Goal: Task Accomplishment & Management: Use online tool/utility

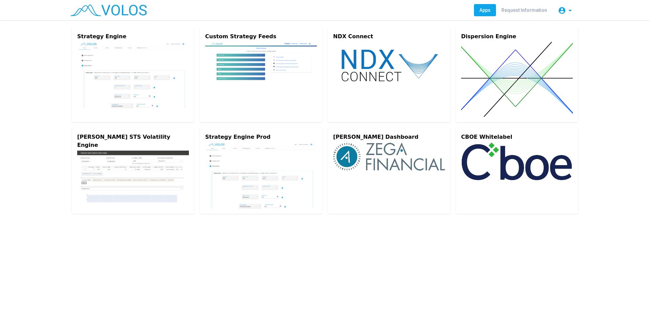
click at [142, 61] on img at bounding box center [133, 75] width 112 height 66
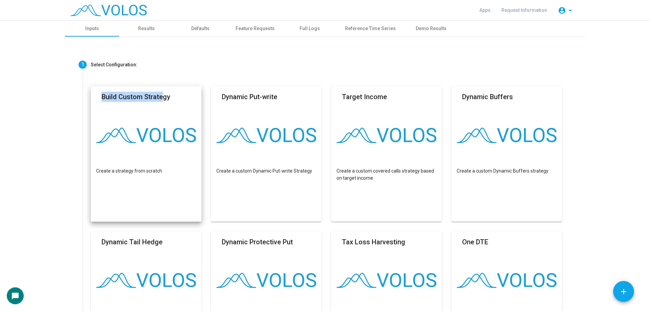
click at [158, 106] on mat-card "Build Custom Strategy Create a strategy from scratch" at bounding box center [146, 154] width 111 height 136
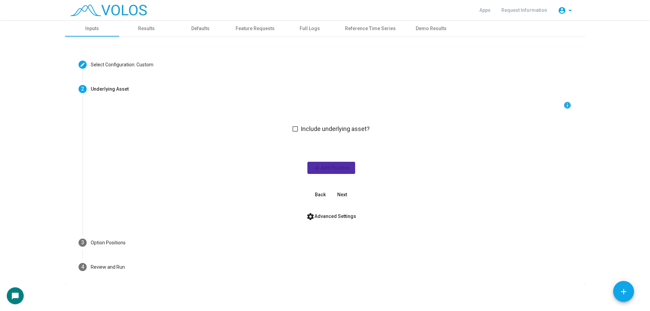
click at [158, 242] on mat-step-header "3 Option Positions" at bounding box center [325, 243] width 510 height 24
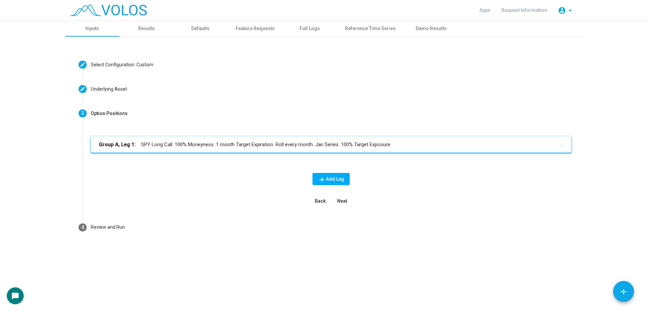
click at [244, 148] on mat-panel-title "Group A, Leg 1: SPY Long Call. 100% Moneyness. 1 month Target Expiration. Roll …" at bounding box center [327, 145] width 457 height 8
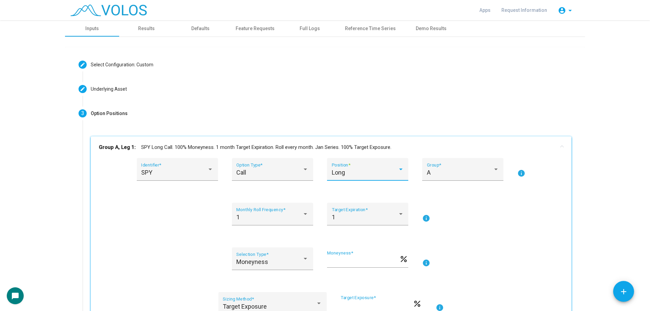
click at [341, 172] on span "Long" at bounding box center [338, 172] width 13 height 7
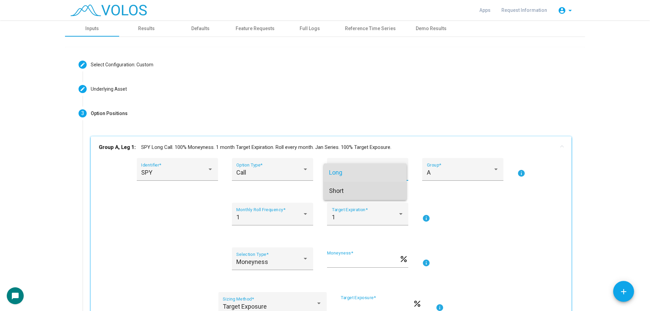
click at [342, 192] on span "Short" at bounding box center [365, 191] width 72 height 18
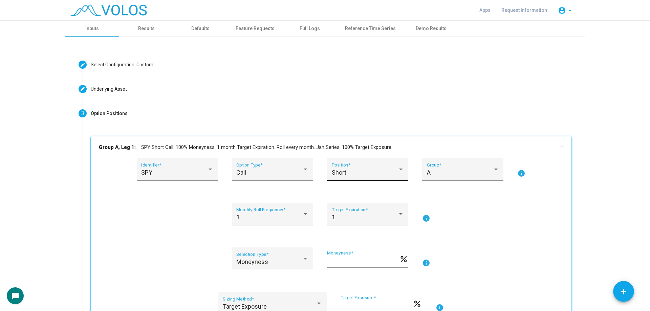
click at [345, 181] on div "Short Position *" at bounding box center [368, 172] width 72 height 18
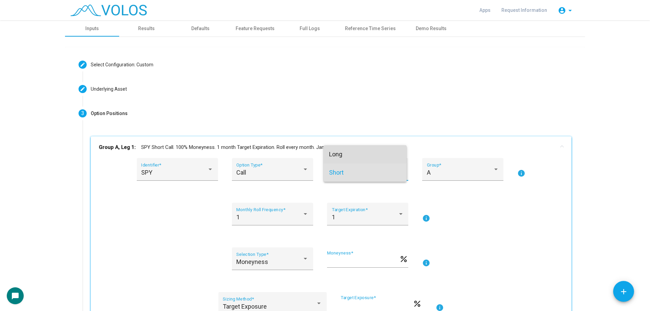
click at [351, 152] on span "Long" at bounding box center [365, 154] width 72 height 18
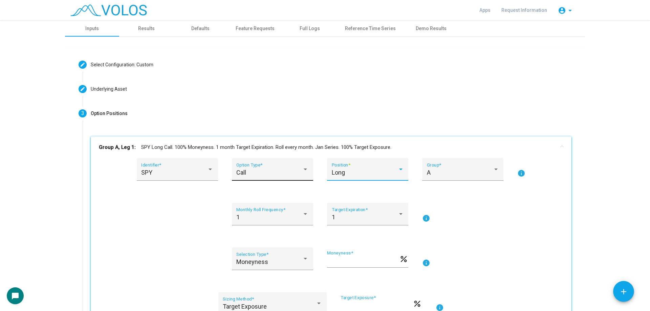
click at [260, 171] on div "Call" at bounding box center [269, 172] width 66 height 7
click at [252, 192] on span "Put" at bounding box center [270, 191] width 72 height 18
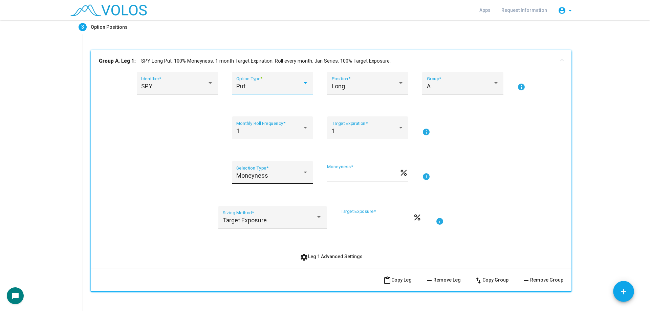
scroll to position [136, 0]
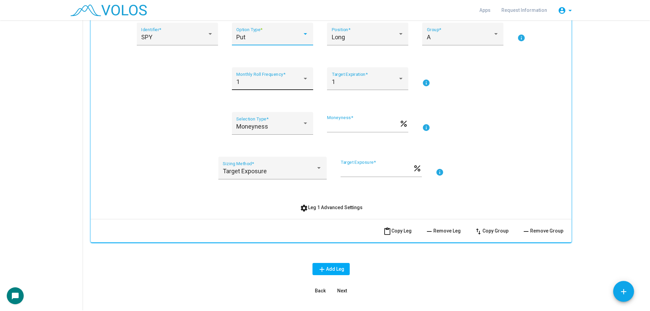
click at [264, 87] on div "1 Monthly Roll Frequency *" at bounding box center [272, 81] width 72 height 18
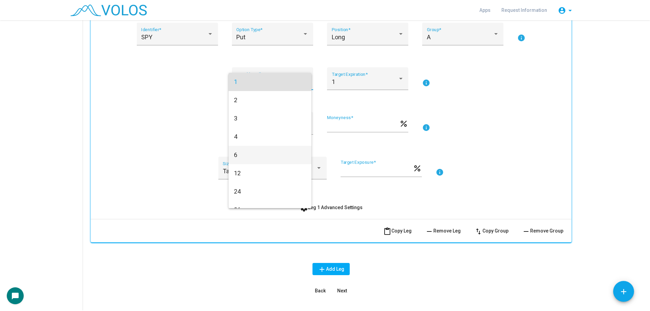
click at [257, 157] on span "6" at bounding box center [270, 155] width 72 height 18
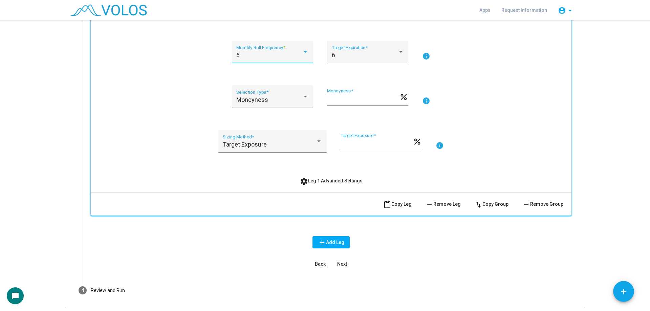
scroll to position [85, 0]
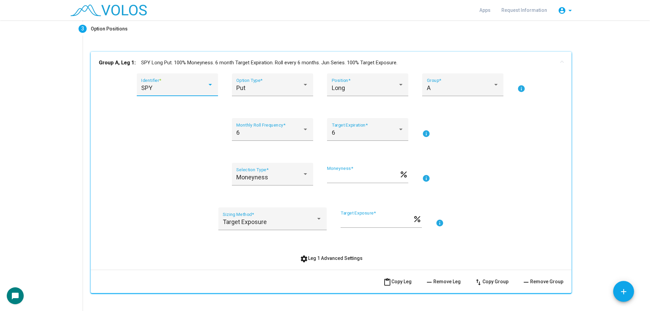
click at [181, 91] on div "SPY" at bounding box center [174, 88] width 66 height 7
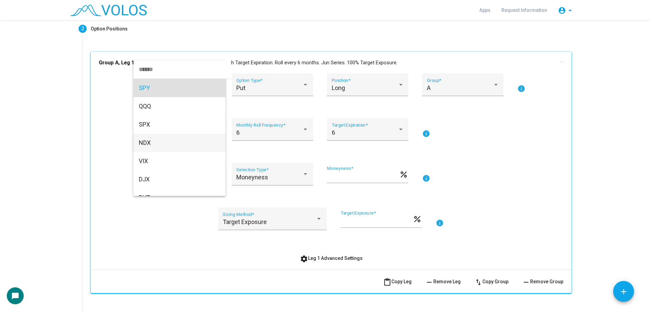
click at [173, 140] on span "NDX" at bounding box center [179, 143] width 81 height 18
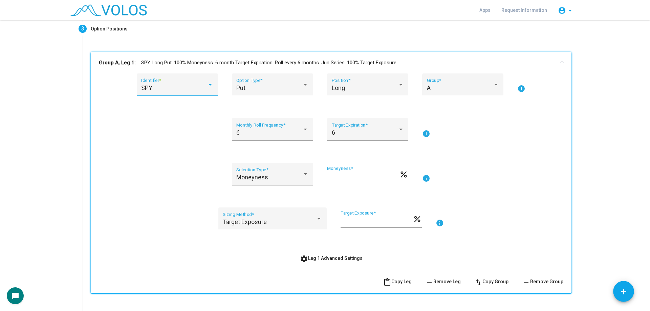
scroll to position [5, 0]
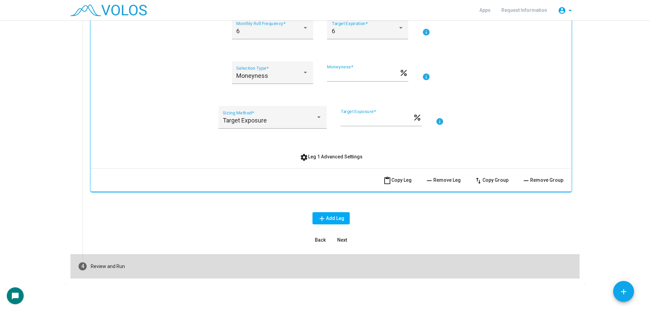
click at [161, 269] on mat-step-header "4 Review and Run" at bounding box center [325, 266] width 510 height 24
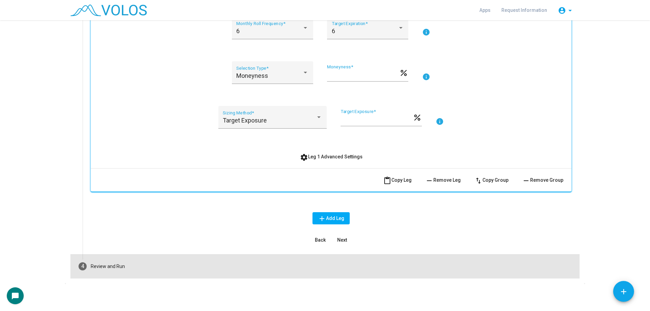
scroll to position [32, 0]
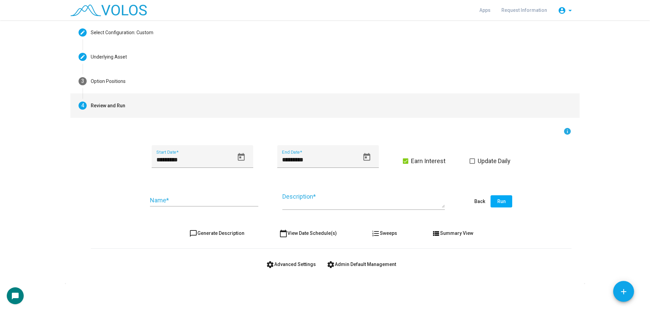
click at [180, 203] on input "Name *" at bounding box center [204, 200] width 108 height 7
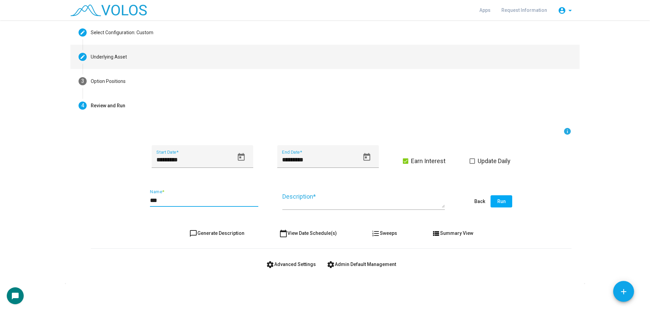
click at [110, 65] on mat-step-header "Editable create Underlying Asset" at bounding box center [325, 57] width 510 height 24
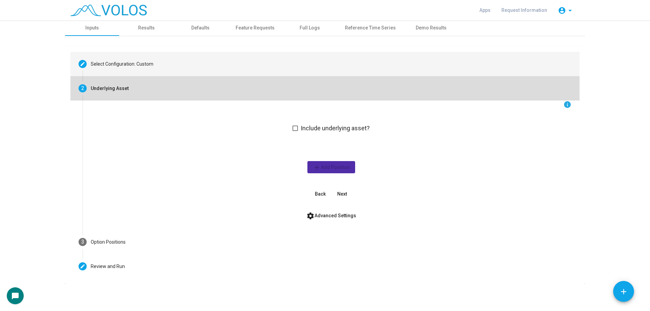
scroll to position [1, 0]
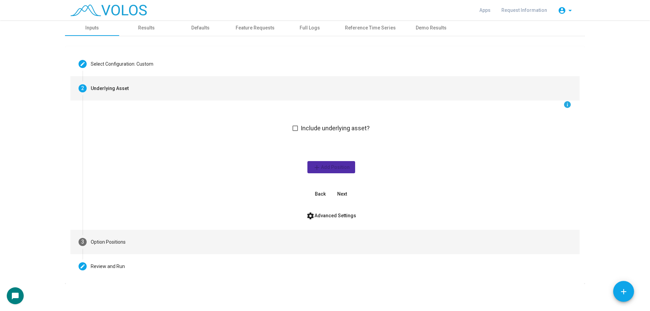
click at [157, 232] on mat-step-header "3 Option Positions" at bounding box center [325, 242] width 510 height 24
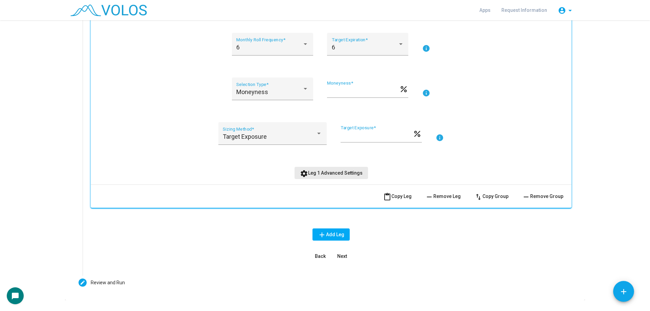
click at [337, 174] on span "settings Leg 1 Advanced Settings" at bounding box center [331, 172] width 63 height 5
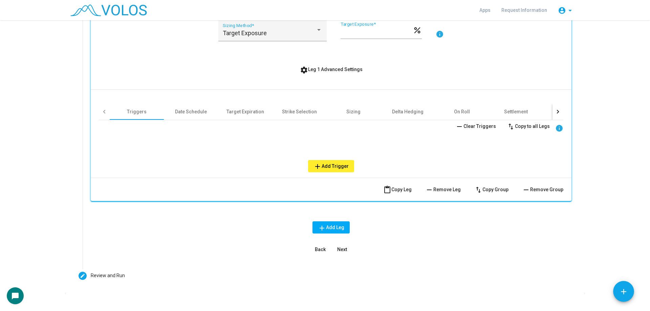
scroll to position [283, 0]
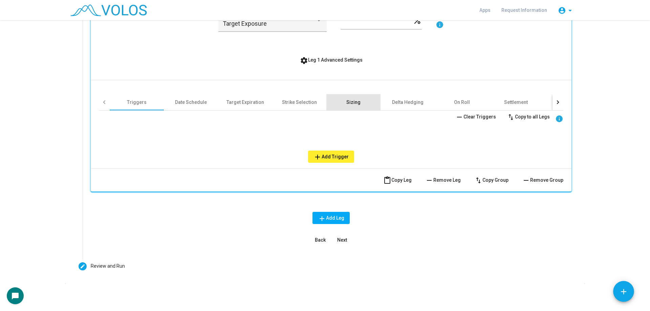
click at [350, 100] on div "Sizing" at bounding box center [354, 102] width 14 height 7
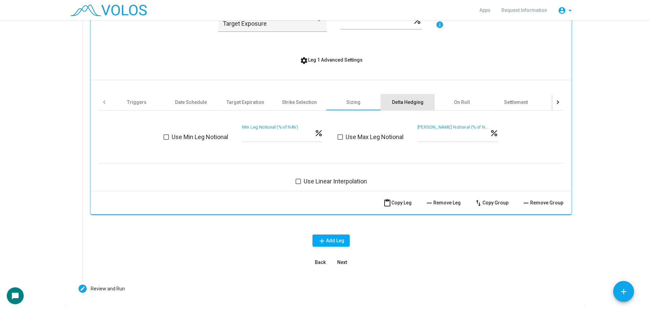
click at [400, 104] on div "Delta Hedging" at bounding box center [408, 102] width 32 height 7
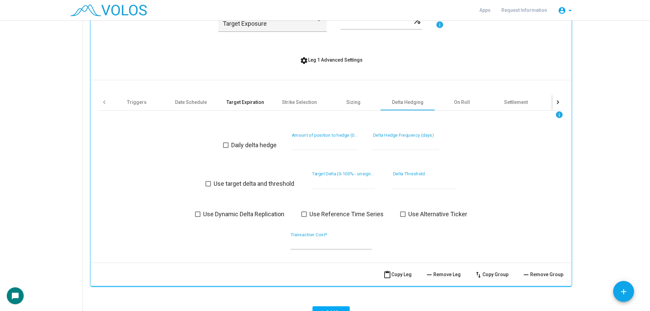
click at [260, 106] on div "Target Expiration" at bounding box center [245, 102] width 54 height 16
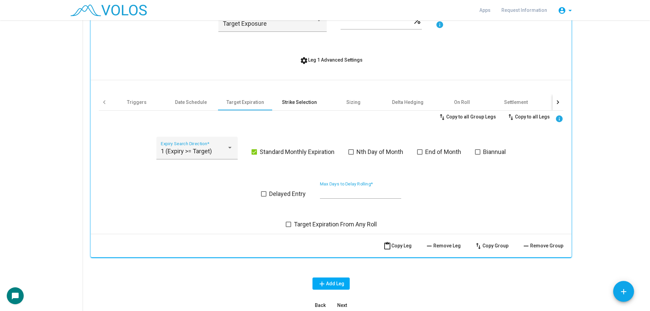
click at [278, 105] on div "Strike Selection" at bounding box center [299, 102] width 54 height 16
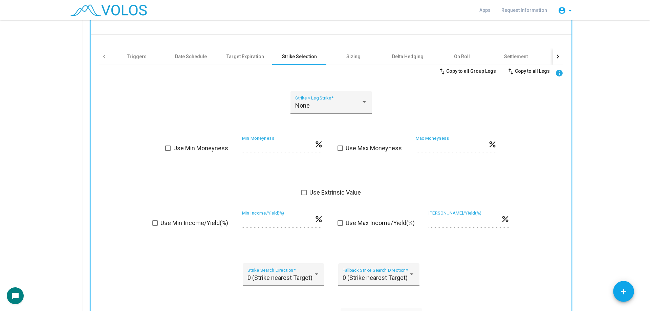
scroll to position [419, 0]
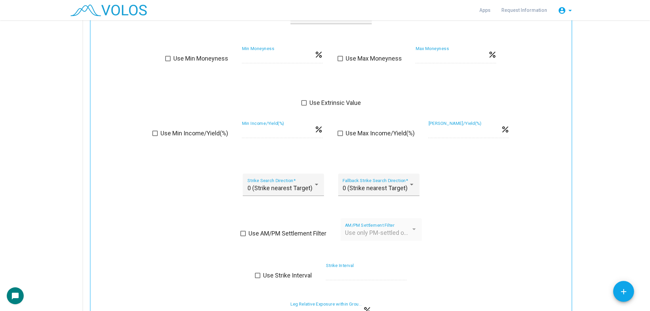
click at [287, 228] on div "Use AM/PM Settlement Filter Use only PM-settled options AM/PM Settlement Filter" at bounding box center [331, 234] width 465 height 31
click at [307, 233] on span "Use AM/PM Settlement Filter" at bounding box center [288, 234] width 78 height 8
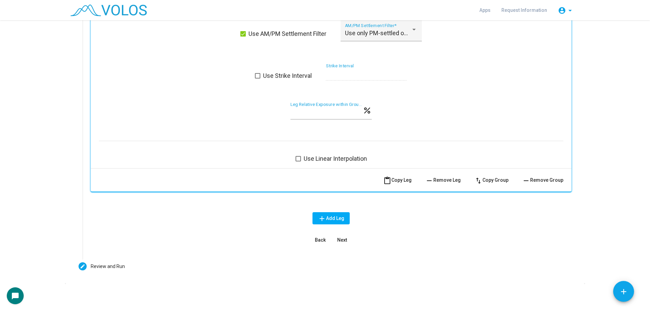
click at [181, 266] on mat-step-header "Editable create Review and Run" at bounding box center [325, 266] width 510 height 24
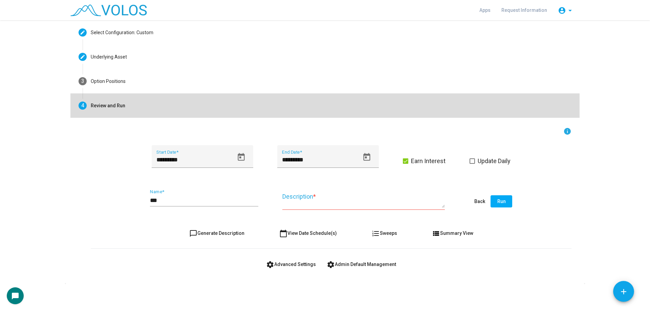
scroll to position [32, 0]
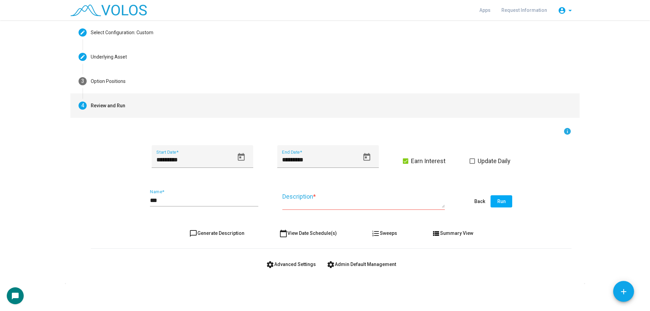
click at [166, 201] on input "***" at bounding box center [204, 200] width 108 height 7
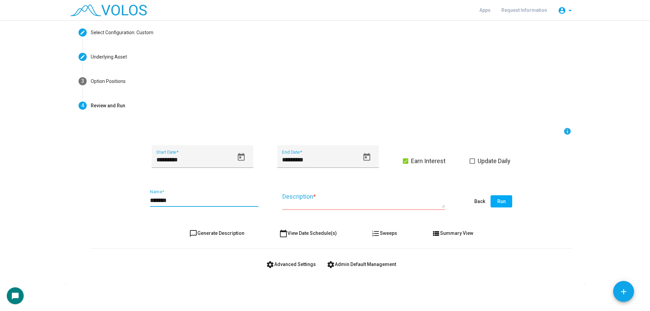
type input "*******"
click at [207, 240] on form "info ********* Start Date * ********* End Date * Earn Interest Update Daily ***…" at bounding box center [331, 198] width 481 height 143
click at [221, 235] on span "chat_bubble_outline Generate Description" at bounding box center [216, 233] width 55 height 5
type textarea "**********"
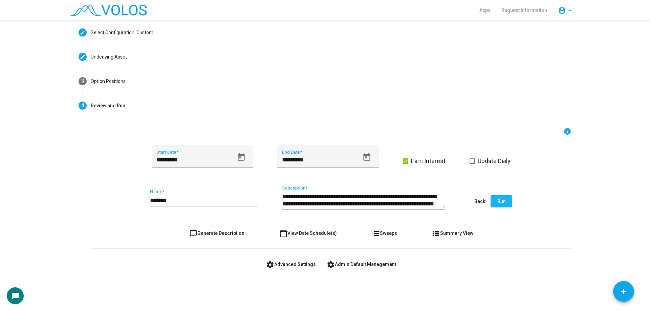
click at [505, 205] on button "Run" at bounding box center [502, 201] width 22 height 12
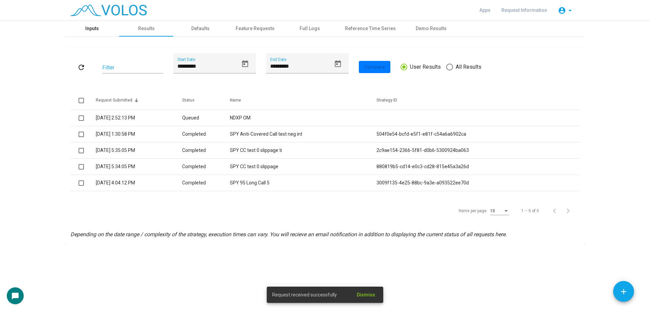
click at [87, 26] on div "Inputs" at bounding box center [92, 28] width 14 height 7
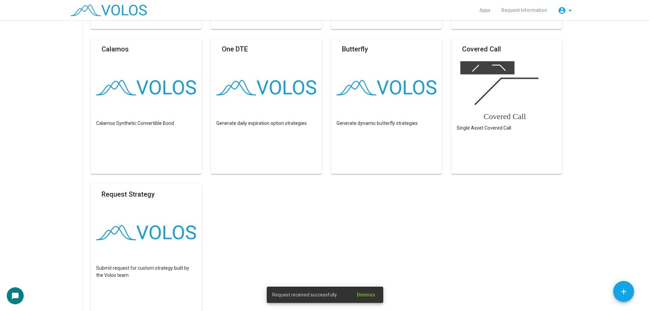
scroll to position [470, 0]
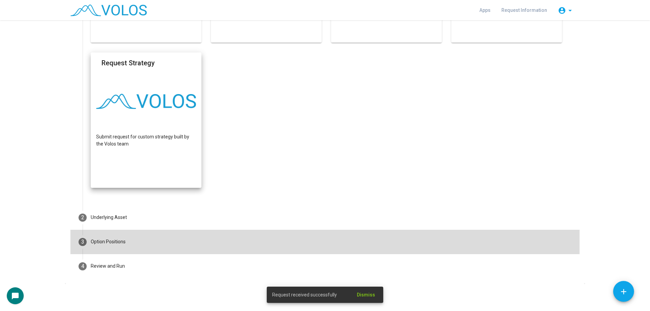
click at [127, 252] on mat-step-header "3 Option Positions" at bounding box center [325, 242] width 510 height 24
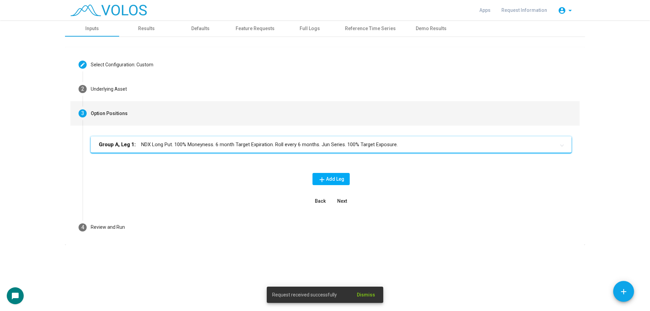
scroll to position [0, 0]
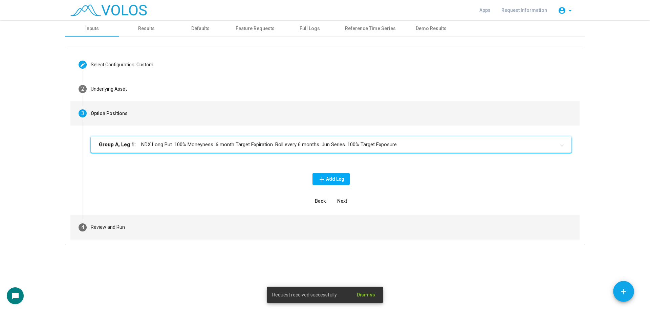
click at [137, 229] on mat-step-header "4 Review and Run" at bounding box center [325, 227] width 510 height 24
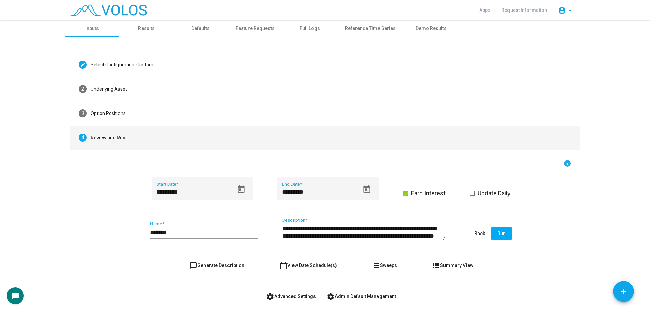
click at [195, 233] on input "*******" at bounding box center [204, 232] width 108 height 7
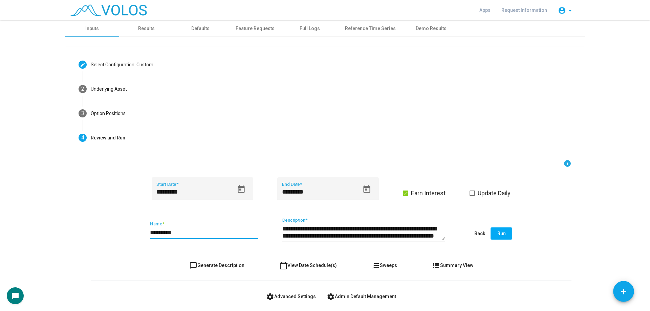
scroll to position [0, 0]
type input "*********"
click at [278, 297] on span "settings Advanced Settings" at bounding box center [291, 296] width 50 height 5
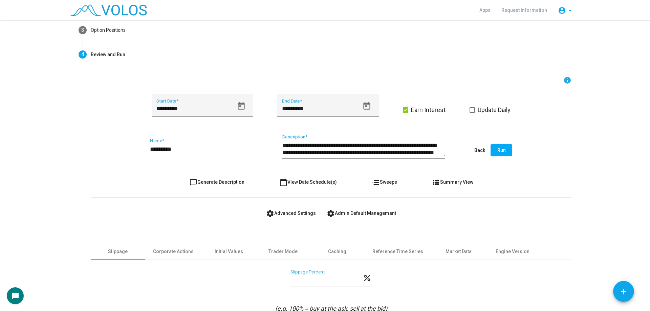
scroll to position [126, 0]
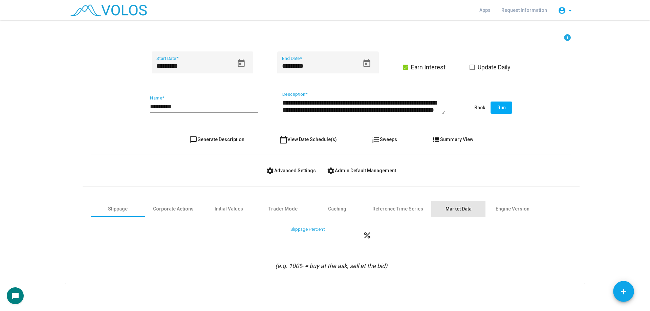
click at [464, 208] on div "Market Data" at bounding box center [459, 209] width 54 height 16
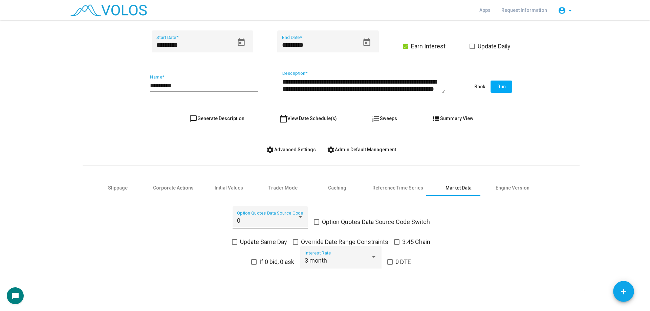
scroll to position [153, 0]
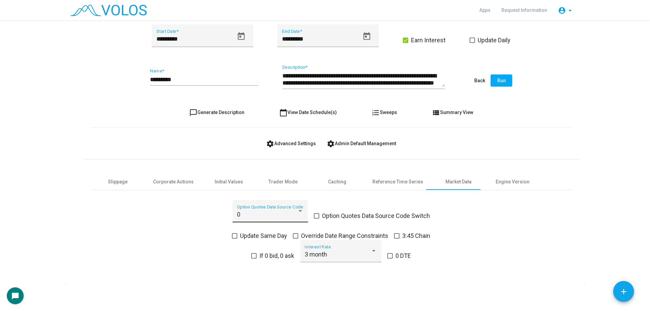
click at [278, 209] on div "0 Option Quotes Data Source Code" at bounding box center [270, 214] width 66 height 18
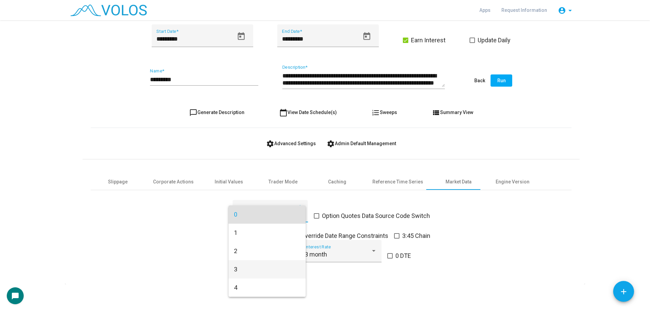
click at [254, 267] on span "3" at bounding box center [267, 270] width 66 height 18
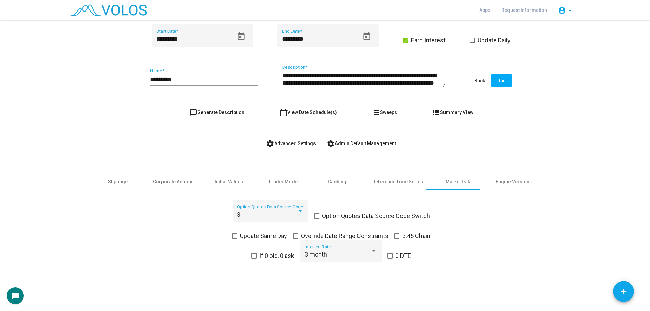
click at [225, 114] on span "chat_bubble_outline Generate Description" at bounding box center [216, 112] width 55 height 5
click at [500, 83] on span "Run" at bounding box center [502, 80] width 8 height 5
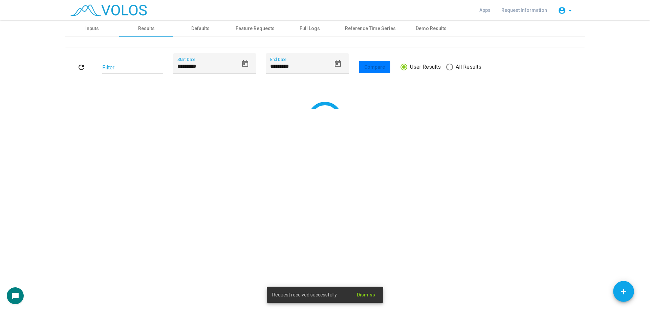
scroll to position [0, 0]
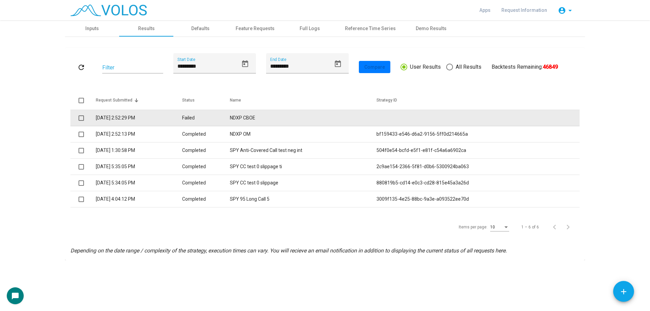
click at [276, 124] on td "NDXP CBOE" at bounding box center [303, 118] width 146 height 16
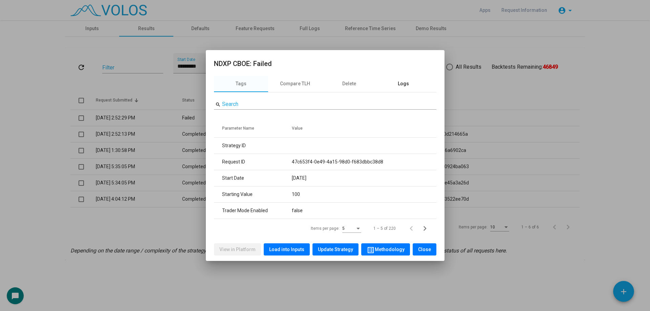
click at [420, 79] on div "Logs" at bounding box center [404, 84] width 54 height 16
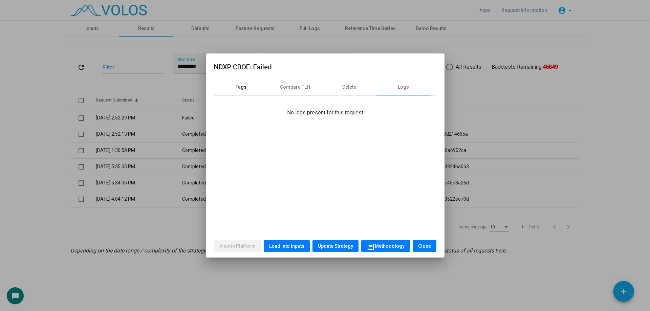
click at [252, 91] on div "Tags" at bounding box center [241, 87] width 54 height 16
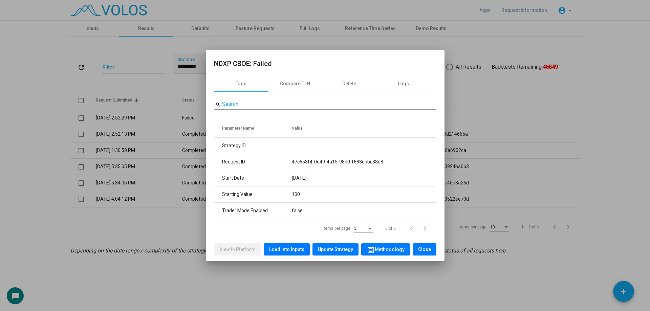
click at [193, 90] on div at bounding box center [325, 155] width 650 height 311
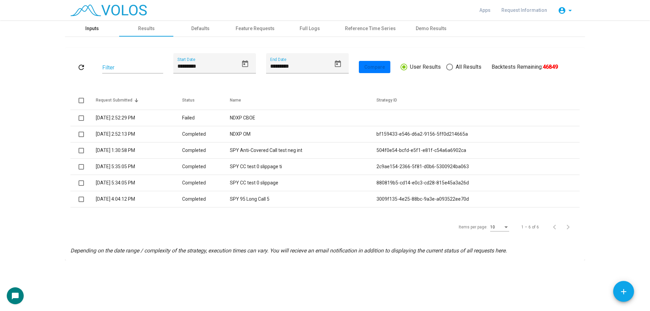
click at [99, 32] on div "Inputs" at bounding box center [92, 28] width 54 height 16
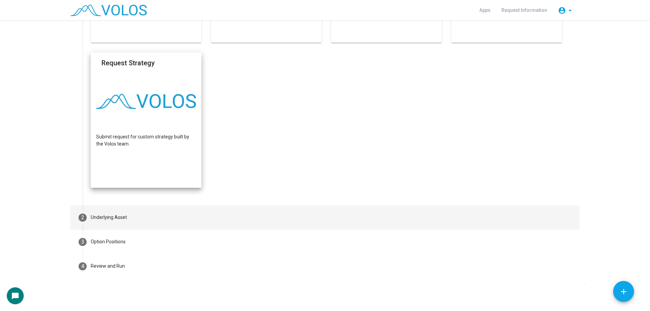
click at [127, 224] on mat-step-header "2 Underlying Asset" at bounding box center [325, 218] width 510 height 24
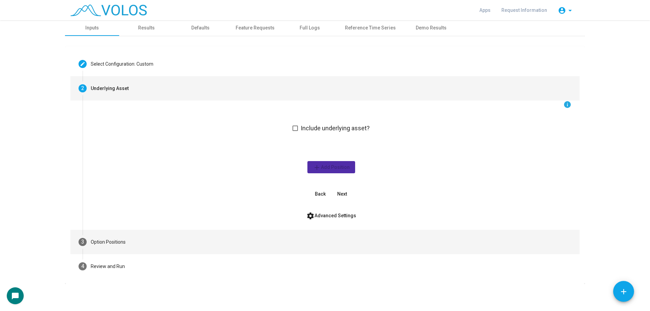
click at [127, 237] on mat-step-header "3 Option Positions" at bounding box center [325, 242] width 510 height 24
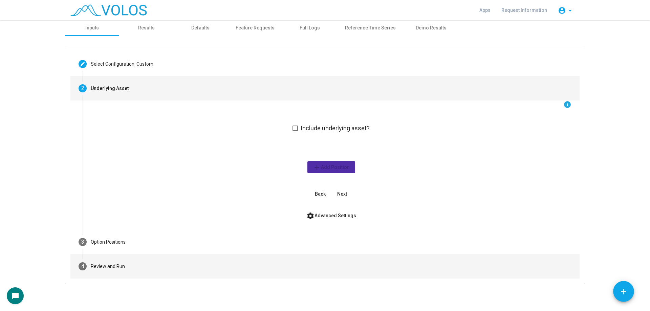
scroll to position [0, 0]
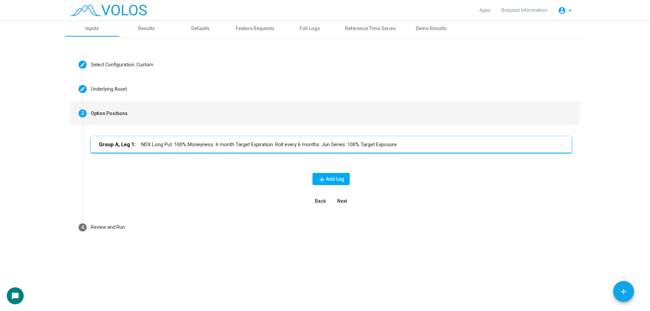
click at [171, 144] on mat-panel-title "Group A, Leg 1: NDX Long Put. 100% Moneyness. 6 month Target Expiration. Roll e…" at bounding box center [327, 145] width 457 height 8
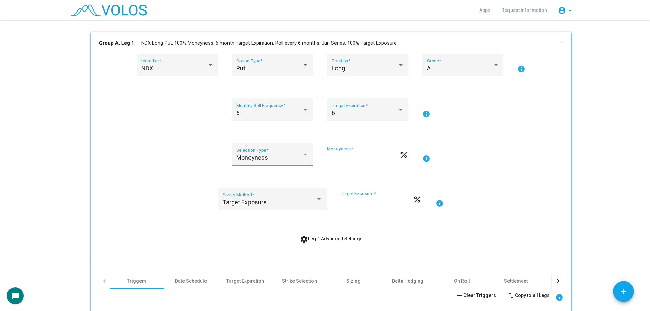
scroll to position [237, 0]
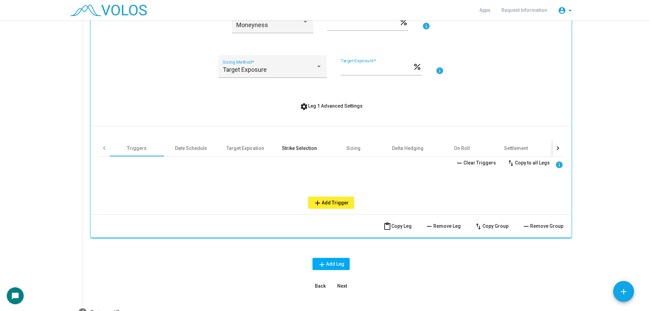
click at [295, 148] on div "Strike Selection" at bounding box center [299, 148] width 35 height 7
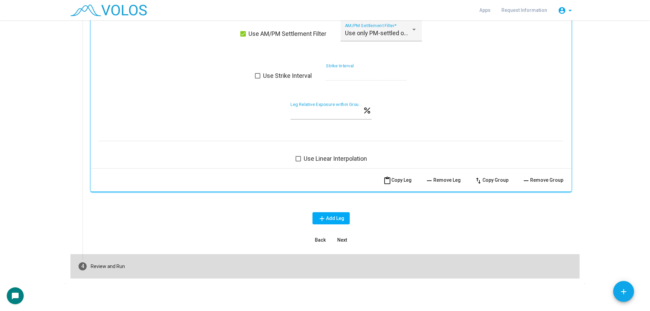
click at [197, 255] on mat-step-header "4 Review and Run" at bounding box center [325, 266] width 510 height 24
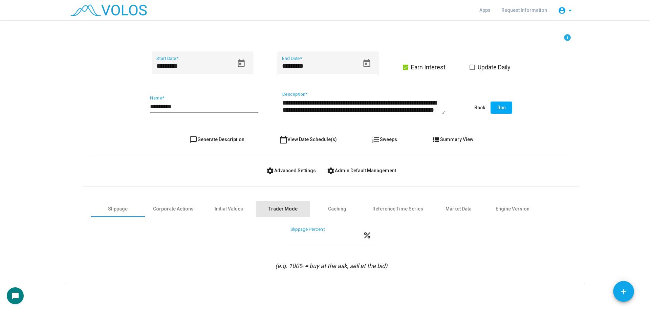
click at [277, 207] on div "Trader Mode" at bounding box center [283, 209] width 29 height 7
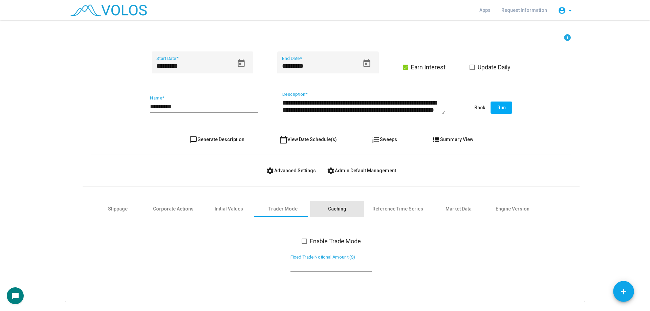
click at [324, 206] on div "Caching" at bounding box center [337, 209] width 54 height 16
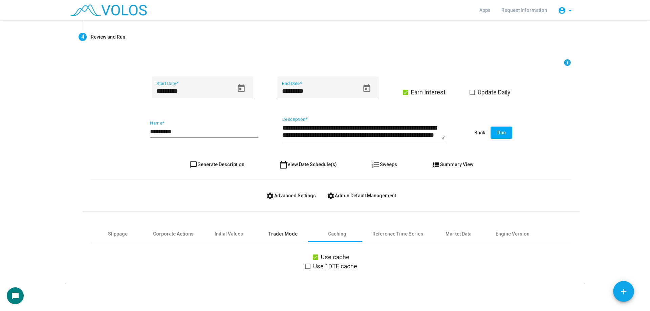
click at [286, 231] on div "Trader Mode" at bounding box center [283, 234] width 29 height 7
click at [432, 234] on div "Market Data" at bounding box center [459, 234] width 54 height 16
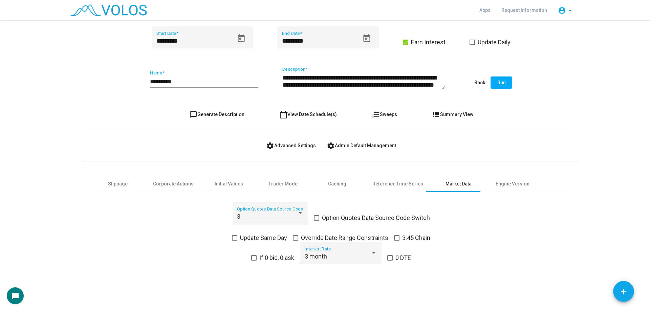
scroll to position [153, 0]
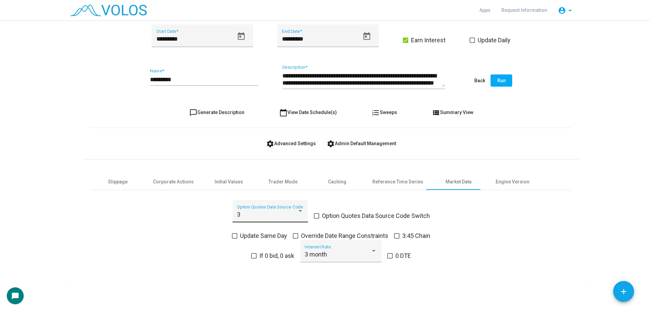
click at [262, 212] on div "3" at bounding box center [267, 214] width 60 height 7
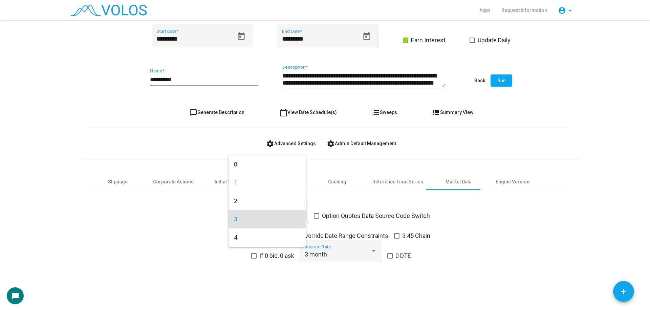
click at [190, 221] on div at bounding box center [325, 155] width 650 height 311
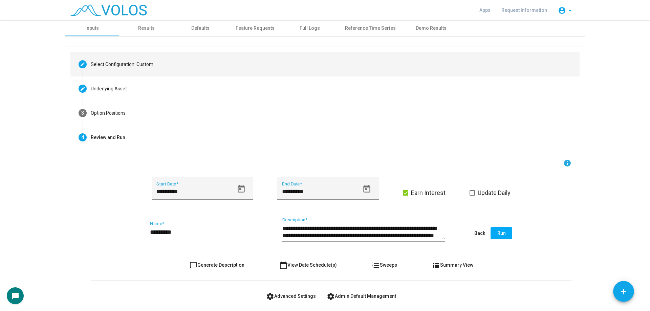
scroll to position [0, 0]
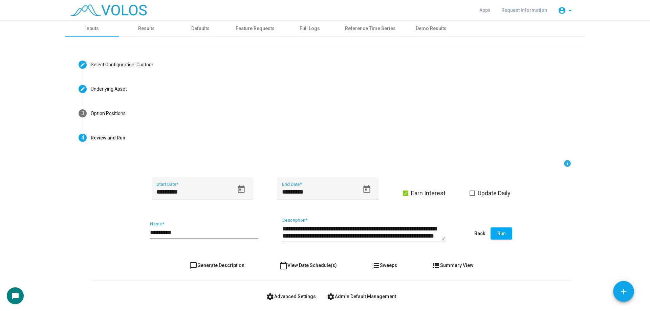
click at [158, 37] on mat-tab-header "Inputs Results Defaults Feature Requests Full Logs Reference Time Series Demo R…" at bounding box center [325, 28] width 520 height 17
click at [158, 33] on div "Results" at bounding box center [146, 28] width 54 height 16
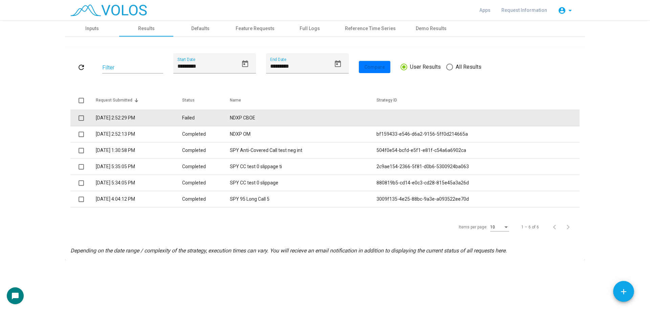
click at [284, 113] on td "NDXP CBOE" at bounding box center [303, 118] width 146 height 16
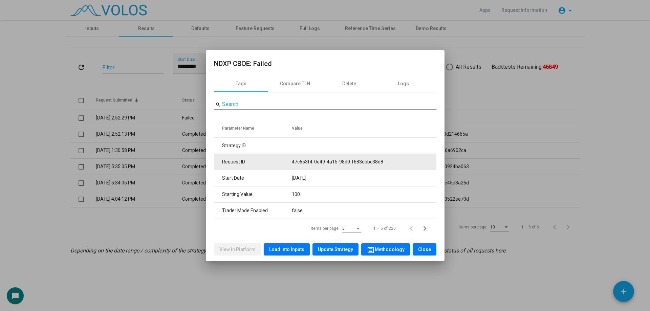
drag, startPoint x: 292, startPoint y: 162, endPoint x: 409, endPoint y: 162, distance: 116.9
click at [407, 162] on tr "Request ID 47c653f4-0e49-4a15-98d0-f683dbbc38d8" at bounding box center [325, 162] width 223 height 16
copy tr "47c653f4-0e49-4a15-98d0-f683dbbc38d8"
click at [575, 101] on div at bounding box center [325, 155] width 650 height 311
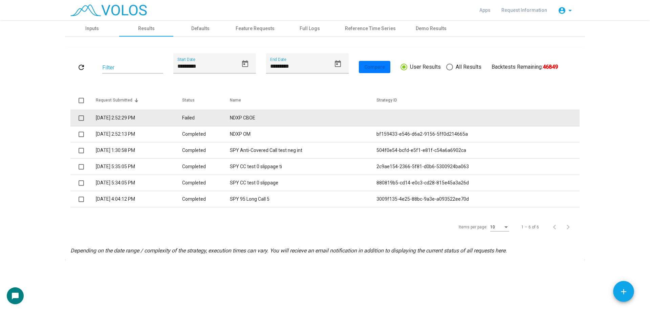
click at [321, 117] on td "NDXP CBOE" at bounding box center [303, 118] width 146 height 16
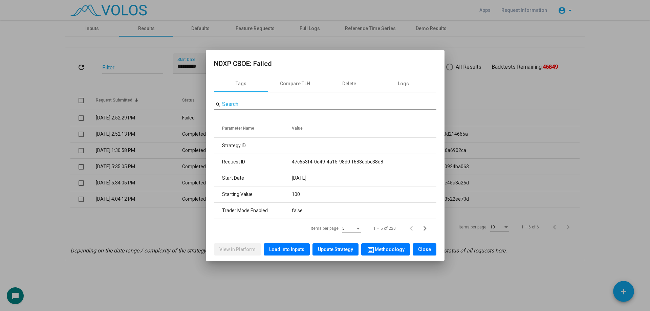
click at [298, 243] on div "View in Platform Load into Inputs Update Strategy list_alt Methodology Close" at bounding box center [325, 249] width 223 height 23
click at [298, 245] on button "Load into Inputs" at bounding box center [287, 250] width 46 height 12
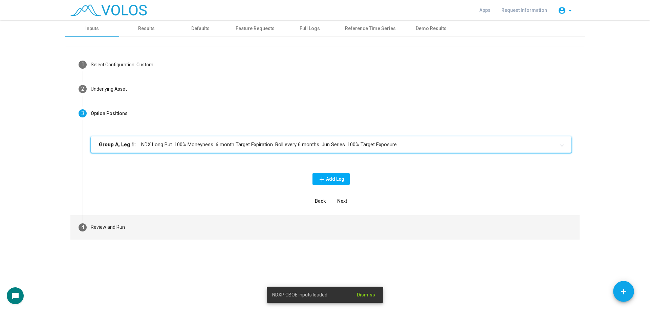
click at [200, 237] on mat-step-header "4 Review and Run" at bounding box center [325, 227] width 510 height 24
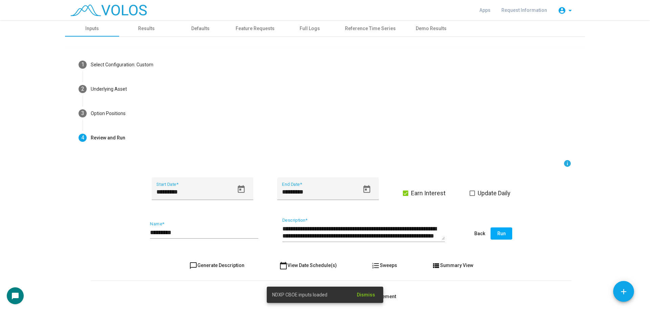
click at [212, 224] on div "********* Name *" at bounding box center [204, 230] width 108 height 17
type input "**********"
click at [242, 286] on form "**********" at bounding box center [331, 278] width 481 height 237
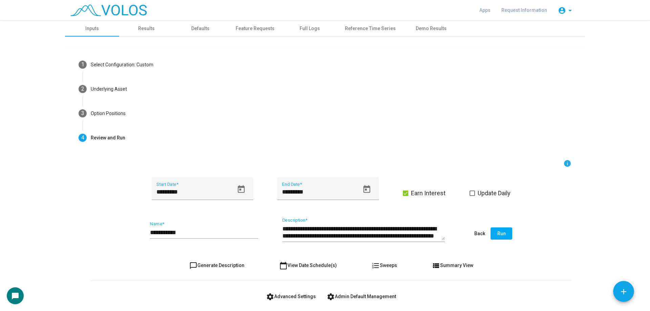
click at [289, 293] on button "settings Advanced Settings" at bounding box center [291, 297] width 61 height 12
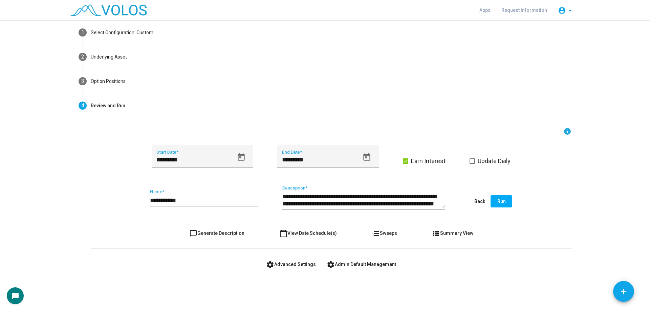
click at [302, 260] on button "settings Advanced Settings" at bounding box center [291, 264] width 61 height 12
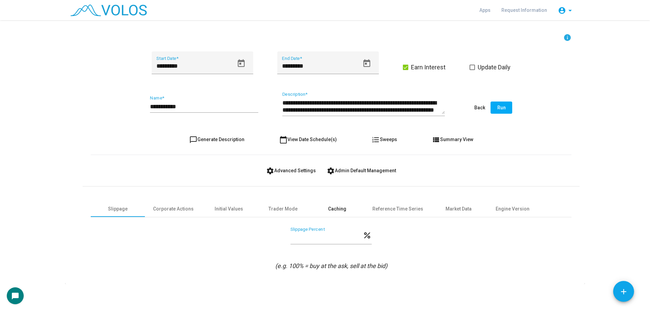
click at [350, 209] on div "Caching" at bounding box center [337, 209] width 54 height 16
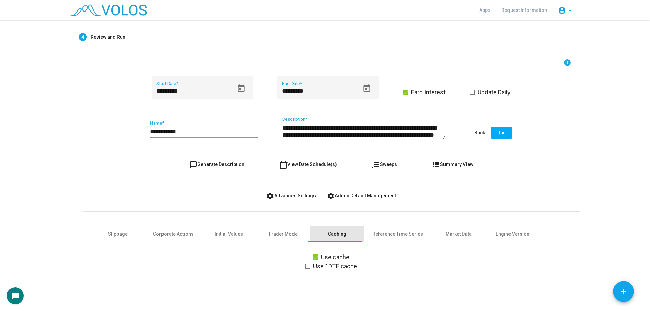
scroll to position [101, 0]
click at [334, 262] on mat-checkbox "Use 1DTE cache" at bounding box center [331, 266] width 52 height 9
click at [335, 255] on span "Use cache" at bounding box center [335, 257] width 28 height 8
click at [240, 164] on span "chat_bubble_outline Generate Description" at bounding box center [216, 164] width 55 height 5
type textarea "**********"
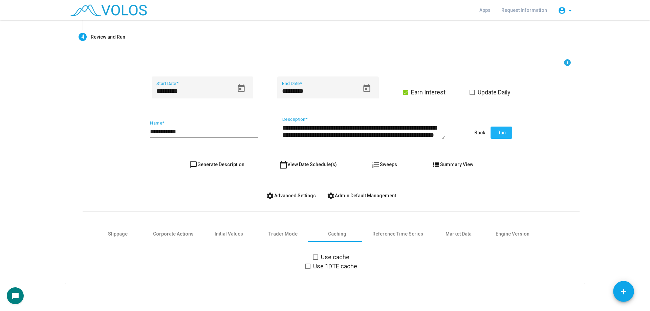
click at [505, 132] on button "Run" at bounding box center [502, 133] width 22 height 12
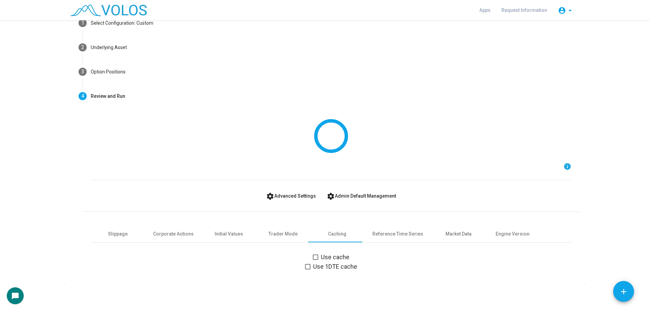
scroll to position [0, 0]
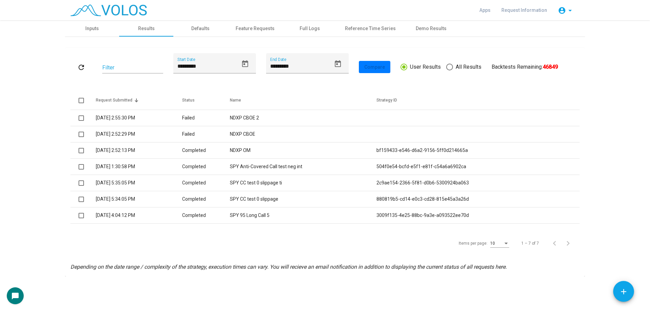
click at [90, 20] on div "Apps Request Information account_circle arrow_drop_down" at bounding box center [325, 10] width 520 height 20
click at [91, 24] on div "Inputs" at bounding box center [92, 28] width 54 height 16
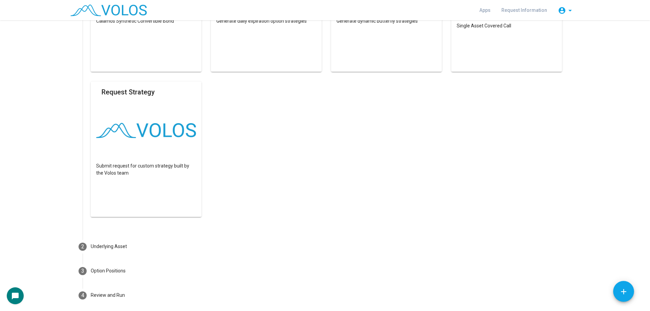
scroll to position [470, 0]
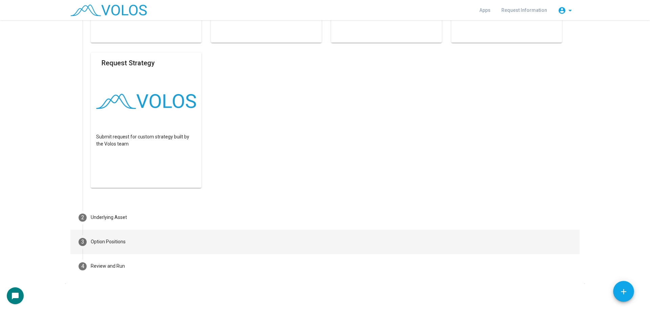
click at [131, 238] on mat-step-header "3 Option Positions" at bounding box center [325, 242] width 510 height 24
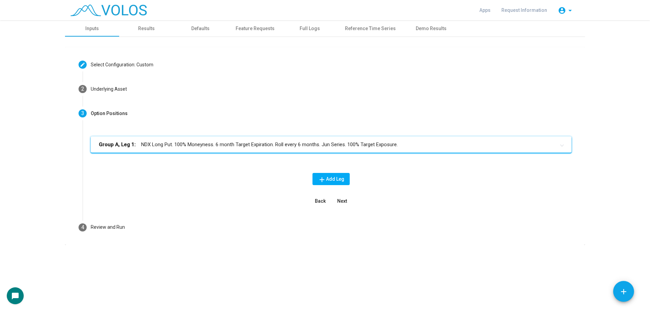
click at [247, 153] on div "Group A, Leg 1: NDX Long Put. 100% Moneyness. 6 month Target Expiration. Roll e…" at bounding box center [331, 150] width 481 height 27
click at [250, 149] on mat-expansion-panel-header "Group A, Leg 1: NDX Long Put. 100% Moneyness. 6 month Target Expiration. Roll e…" at bounding box center [331, 145] width 481 height 16
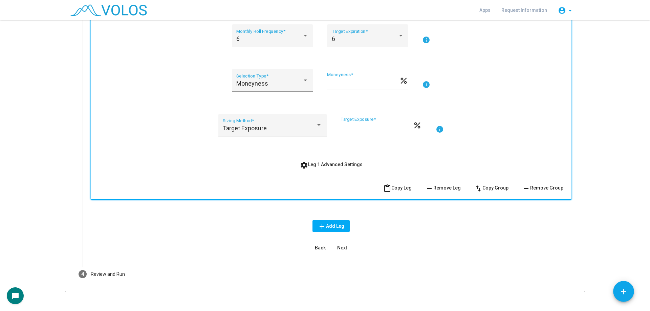
scroll to position [186, 0]
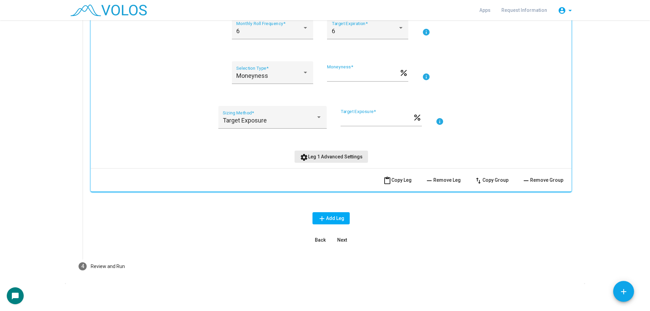
click at [349, 160] on button "settings Leg 1 Advanced Settings" at bounding box center [332, 157] width 74 height 12
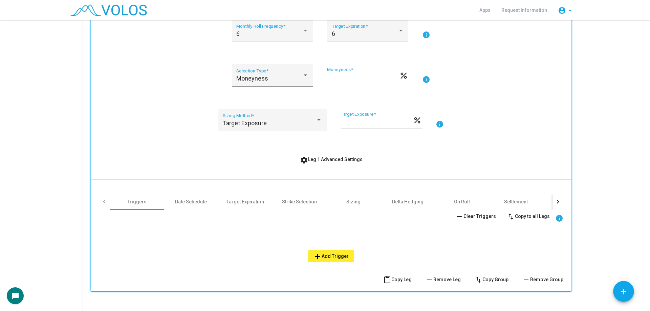
scroll to position [283, 0]
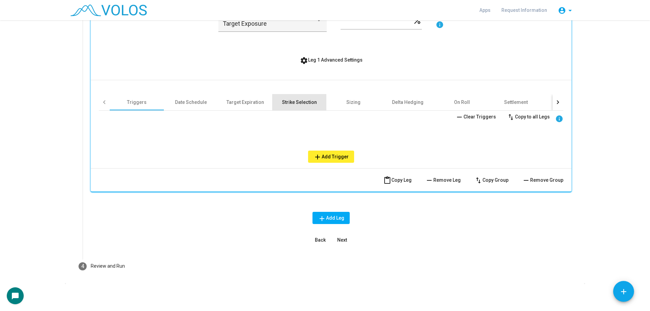
click at [289, 105] on div "Strike Selection" at bounding box center [299, 102] width 35 height 7
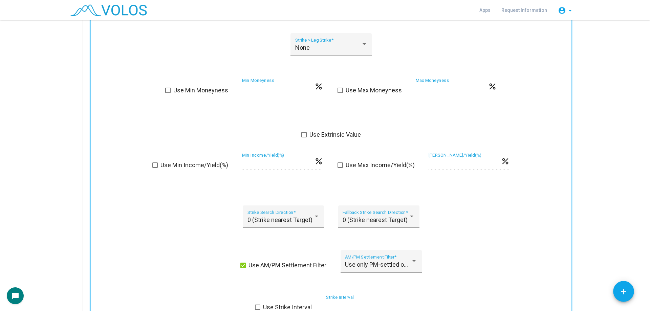
scroll to position [487, 0]
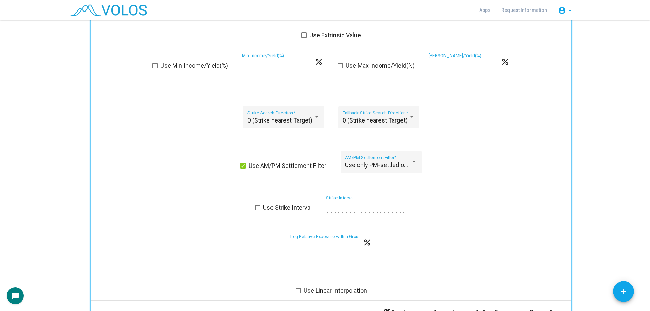
click at [367, 164] on span "Use only PM-settled options" at bounding box center [383, 165] width 76 height 7
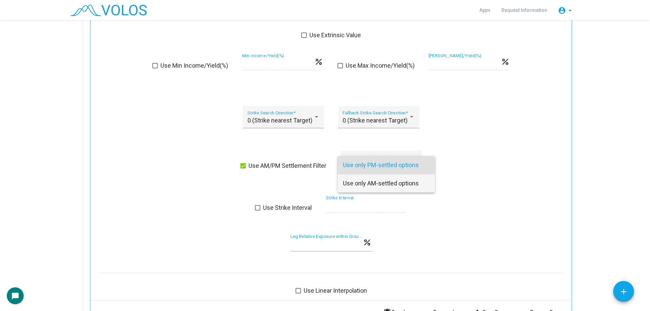
click at [413, 179] on span "Use only AM-settled options" at bounding box center [386, 183] width 87 height 18
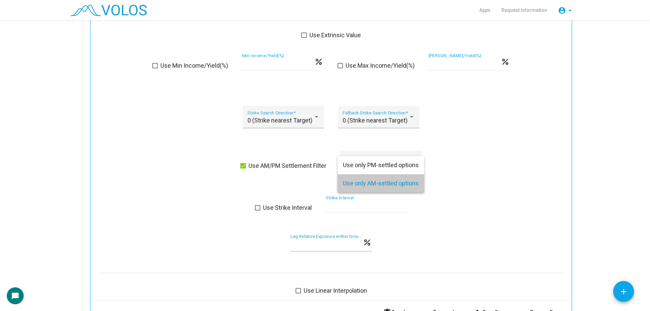
click at [471, 181] on div "Use AM/PM Settlement Filter Use only AM-settled options AM/PM Settlement Filter…" at bounding box center [331, 166] width 465 height 31
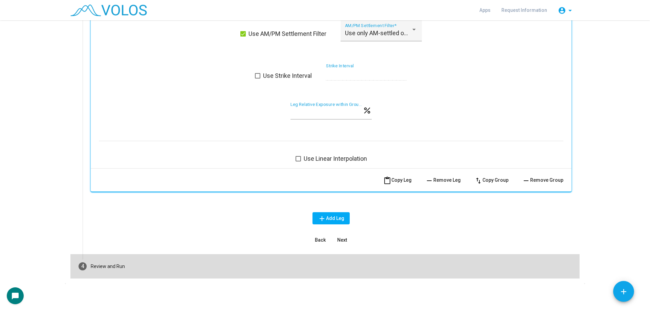
click at [175, 266] on mat-step-header "4 Review and Run" at bounding box center [325, 266] width 510 height 24
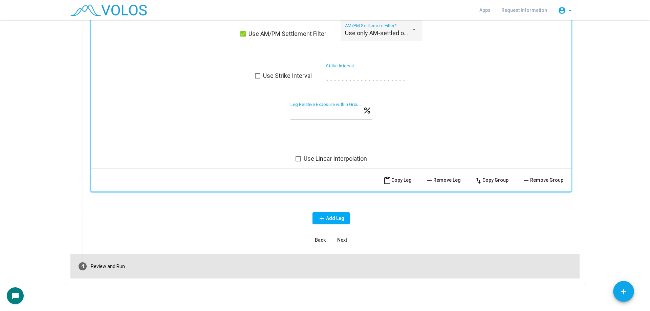
scroll to position [126, 0]
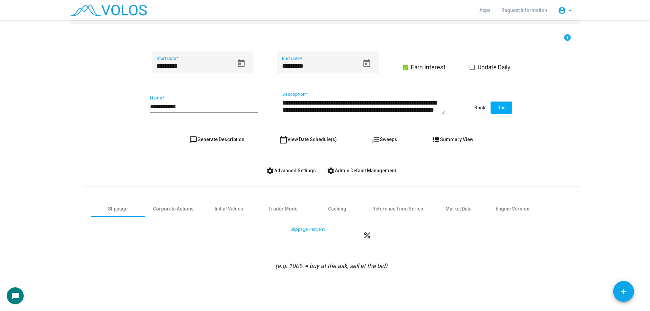
click at [205, 110] on div "**********" at bounding box center [204, 104] width 108 height 17
type input "**********"
click at [229, 136] on button "chat_bubble_outline Generate Description" at bounding box center [217, 139] width 66 height 12
click at [504, 106] on button "Run" at bounding box center [502, 108] width 22 height 12
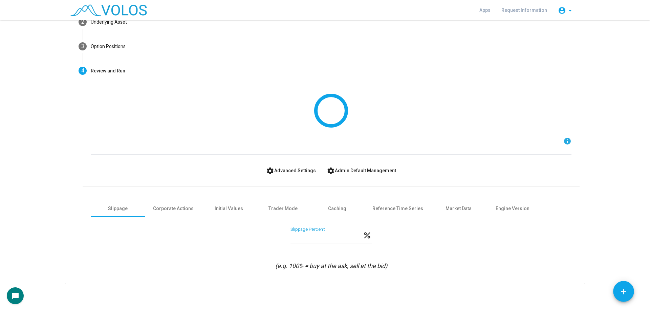
scroll to position [0, 0]
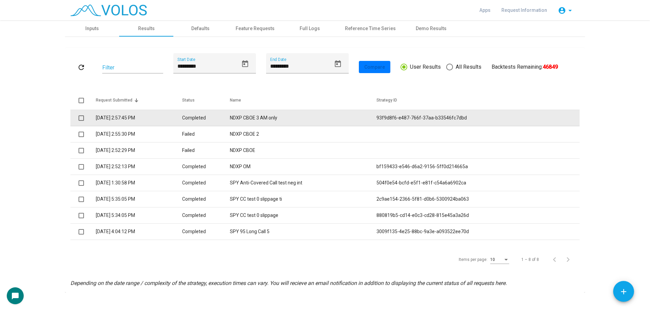
click at [368, 115] on td "NDXP CBOE 3 AM only" at bounding box center [303, 118] width 146 height 16
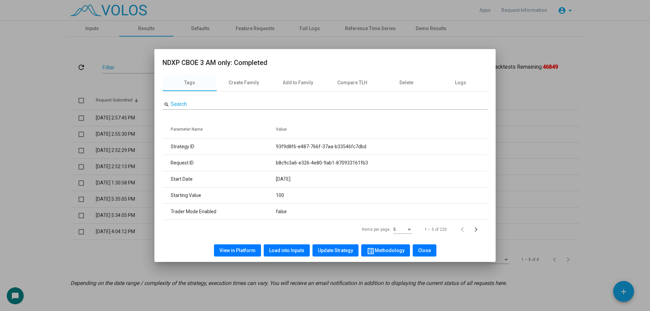
click at [122, 77] on div at bounding box center [325, 155] width 650 height 311
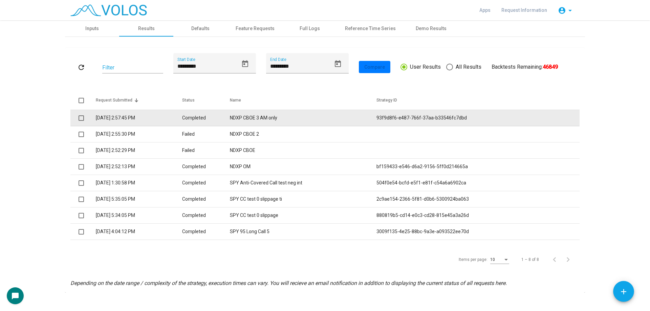
click at [310, 118] on td "NDXP CBOE 3 AM only" at bounding box center [303, 118] width 146 height 16
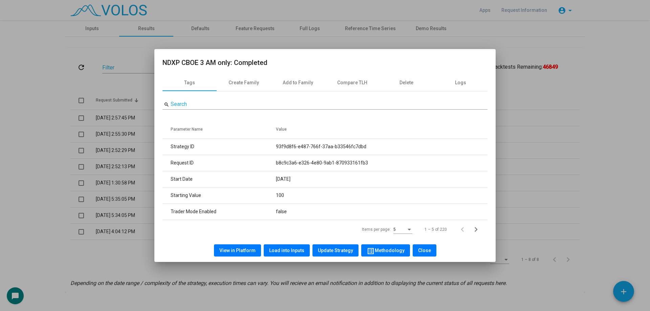
click at [150, 52] on div at bounding box center [325, 155] width 650 height 311
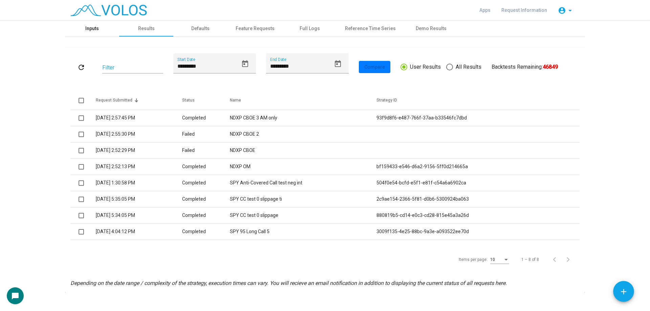
click at [97, 32] on div "Inputs" at bounding box center [92, 28] width 54 height 16
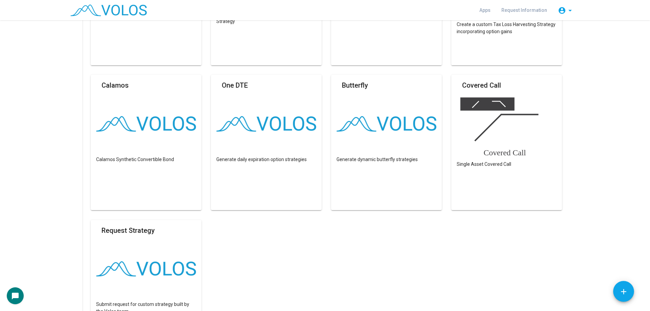
scroll to position [440, 0]
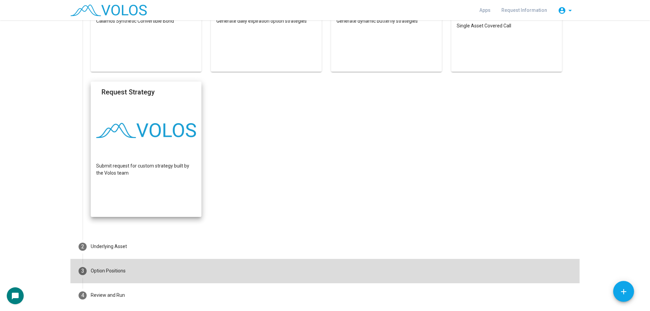
click at [145, 273] on mat-step-header "3 Option Positions" at bounding box center [325, 271] width 510 height 24
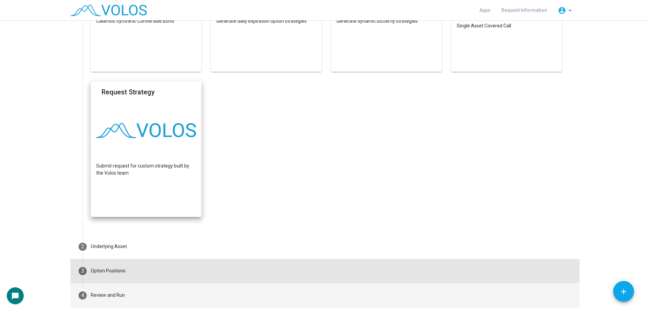
scroll to position [0, 0]
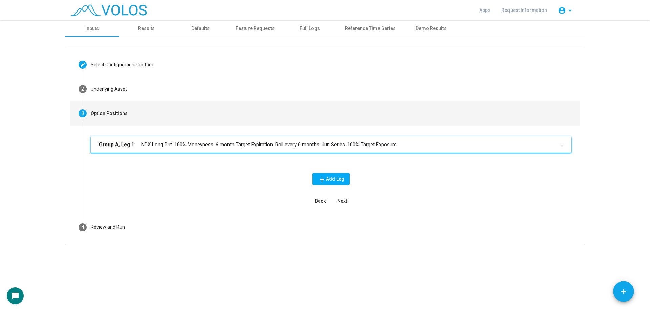
click at [176, 148] on mat-panel-title "Group A, Leg 1: NDX Long Put. 100% Moneyness. 6 month Target Expiration. Roll e…" at bounding box center [327, 145] width 457 height 8
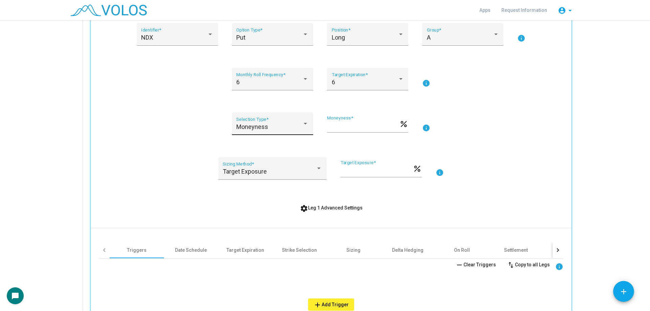
scroll to position [136, 0]
click at [273, 75] on div "6 Monthly Roll Frequency *" at bounding box center [272, 81] width 72 height 18
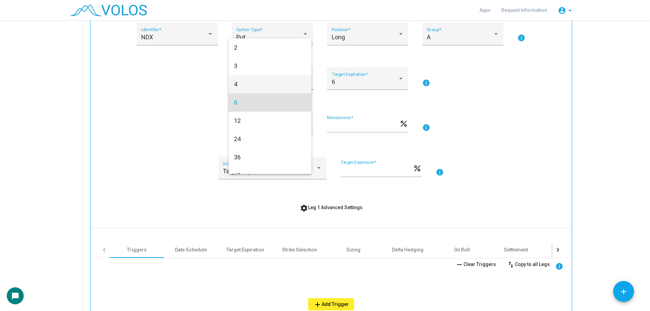
scroll to position [0, 0]
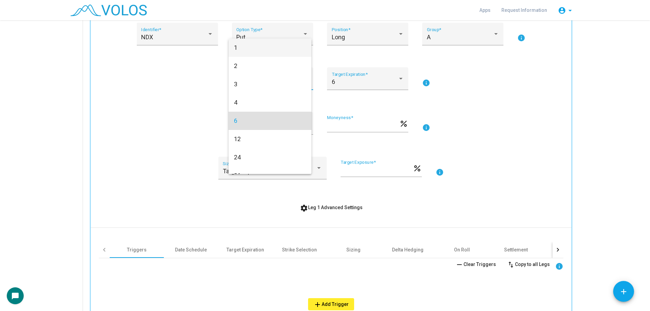
click at [260, 55] on span "1" at bounding box center [270, 48] width 72 height 18
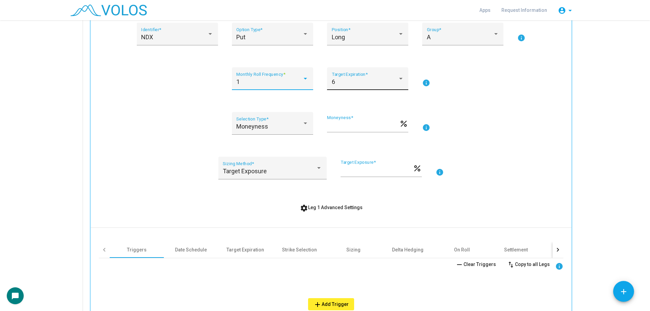
click at [337, 84] on div "6" at bounding box center [365, 82] width 66 height 7
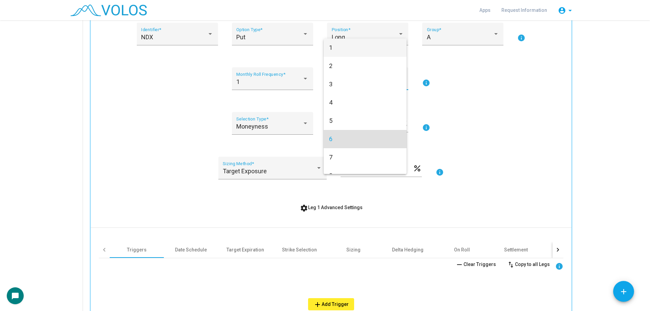
click at [345, 45] on span "1" at bounding box center [365, 48] width 72 height 18
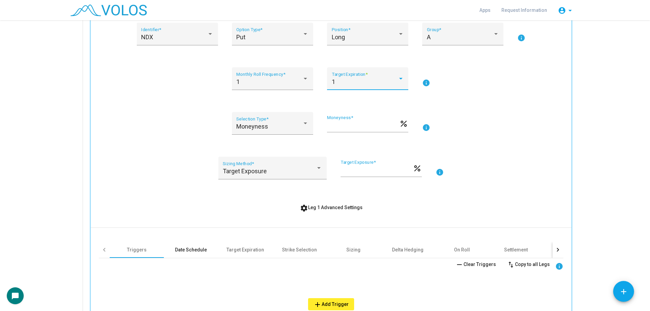
click at [180, 248] on div "Date Schedule" at bounding box center [191, 250] width 32 height 7
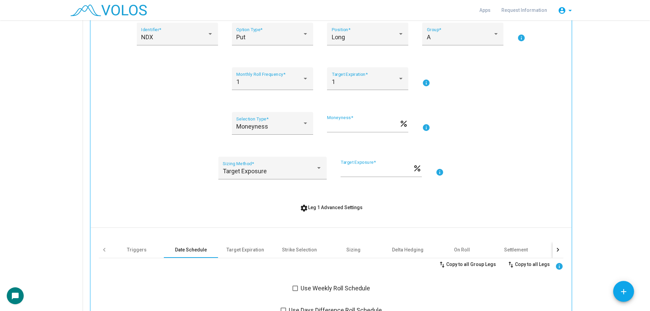
scroll to position [373, 0]
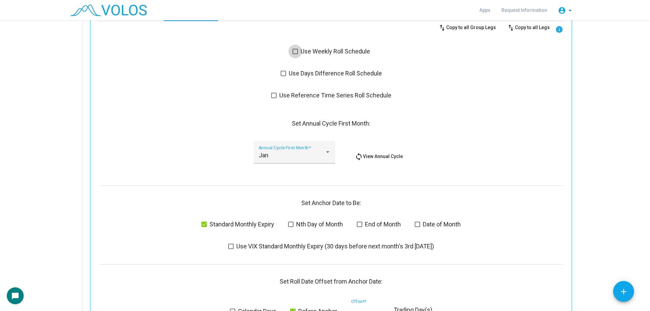
click at [309, 51] on span "Use Weekly Roll Schedule" at bounding box center [335, 51] width 69 height 8
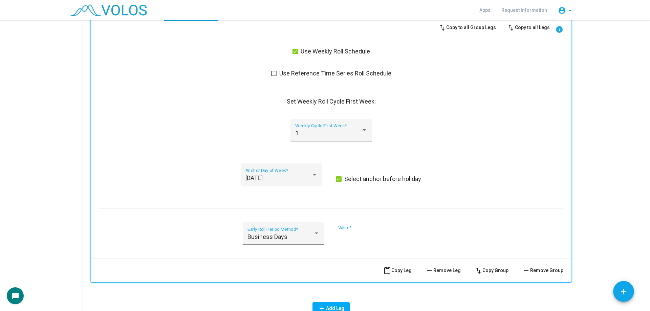
scroll to position [271, 0]
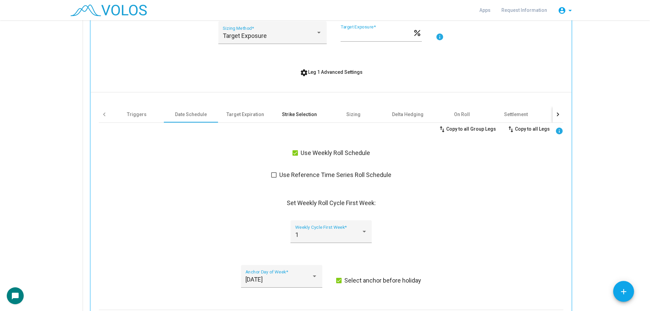
click at [292, 111] on div "Strike Selection" at bounding box center [299, 114] width 35 height 7
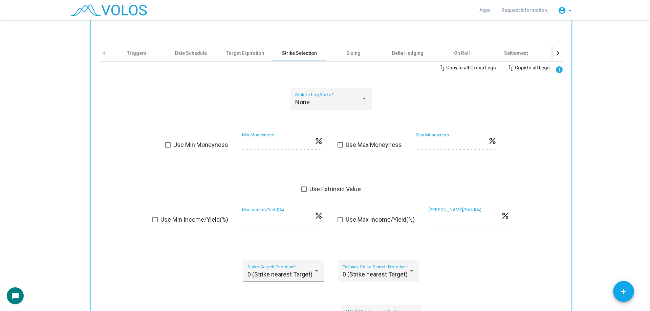
scroll to position [474, 0]
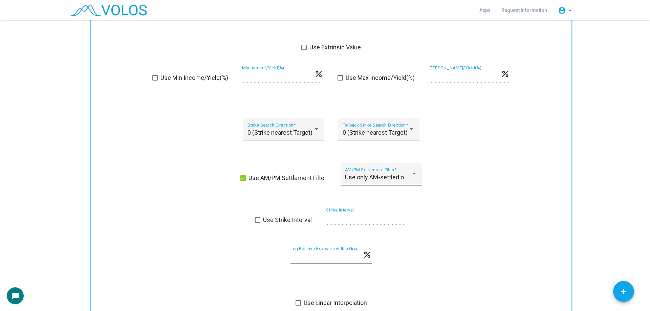
click at [352, 177] on span "Use only AM-settled options" at bounding box center [383, 177] width 76 height 7
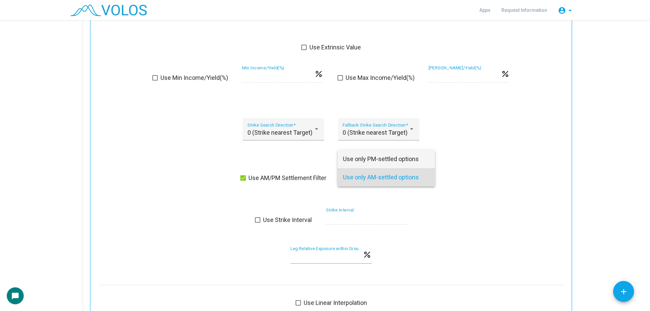
click at [389, 166] on span "Use only PM-settled options" at bounding box center [386, 159] width 87 height 18
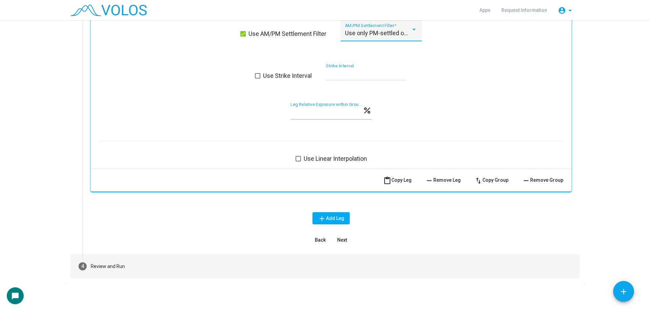
click at [191, 261] on mat-step-header "4 Review and Run" at bounding box center [325, 266] width 510 height 24
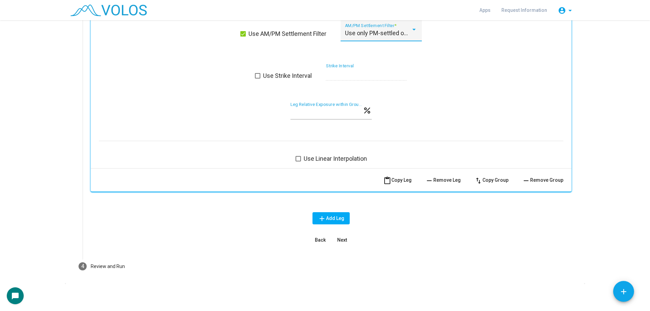
scroll to position [126, 0]
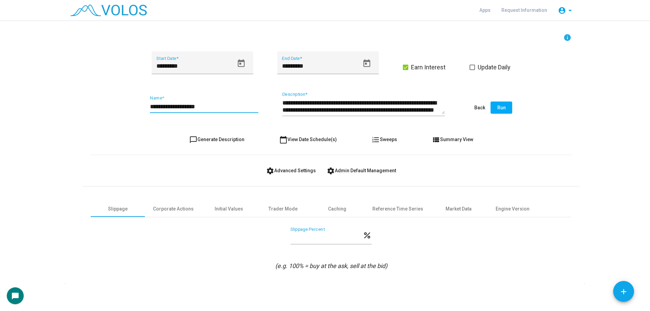
drag, startPoint x: 187, startPoint y: 106, endPoint x: 197, endPoint y: 106, distance: 9.8
click at [197, 106] on input "**********" at bounding box center [204, 106] width 108 height 7
type input "**********"
click at [185, 68] on input "*********" at bounding box center [195, 66] width 77 height 7
type input "********"
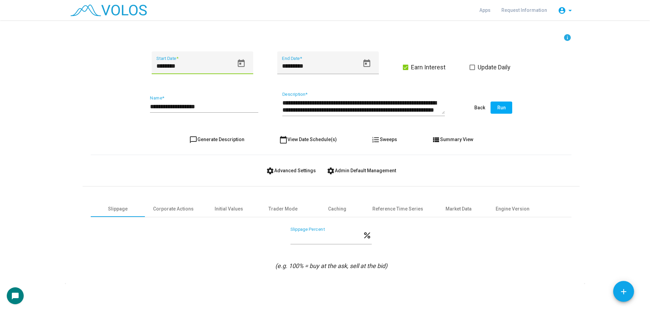
click at [226, 92] on div "**********" at bounding box center [331, 108] width 481 height 32
click at [237, 63] on icon "Open calendar" at bounding box center [241, 63] width 9 height 9
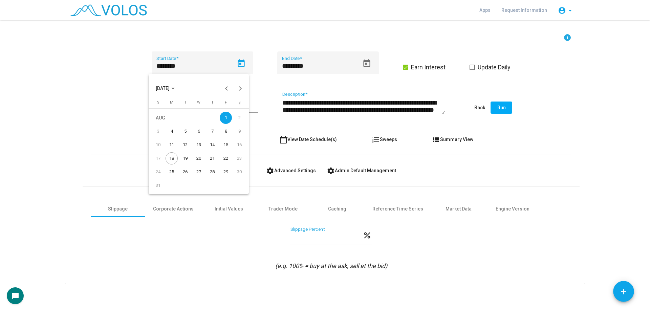
click at [257, 96] on div at bounding box center [325, 155] width 650 height 311
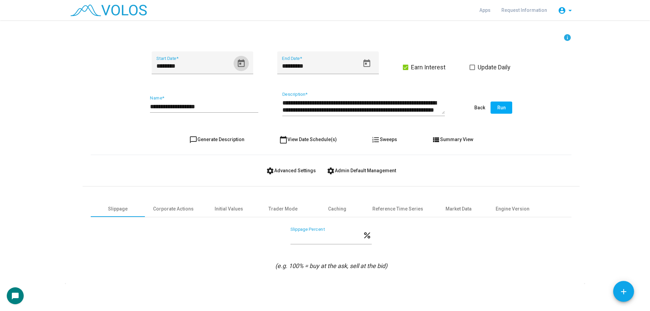
click at [233, 136] on button "chat_bubble_outline Generate Description" at bounding box center [217, 139] width 66 height 12
type textarea "**********"
drag, startPoint x: 500, startPoint y: 108, endPoint x: 479, endPoint y: 140, distance: 37.7
click at [487, 136] on form "**********" at bounding box center [331, 152] width 481 height 237
click at [450, 206] on div "Market Data" at bounding box center [459, 209] width 26 height 7
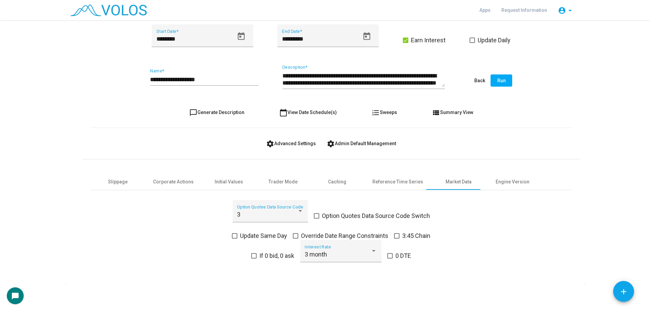
click at [502, 82] on span "Run" at bounding box center [502, 80] width 8 height 5
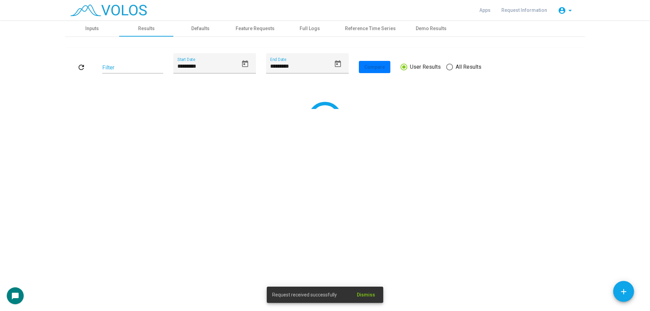
scroll to position [0, 0]
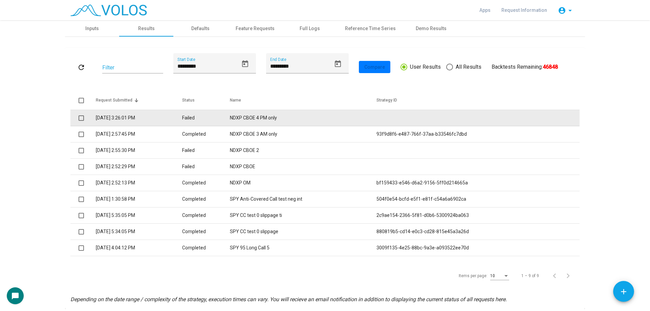
click at [290, 112] on td "NDXP CBOE 4 PM only" at bounding box center [303, 118] width 146 height 16
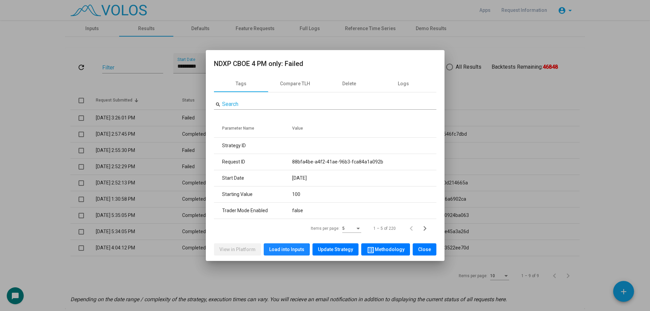
click at [274, 253] on button "Load into Inputs" at bounding box center [287, 250] width 46 height 12
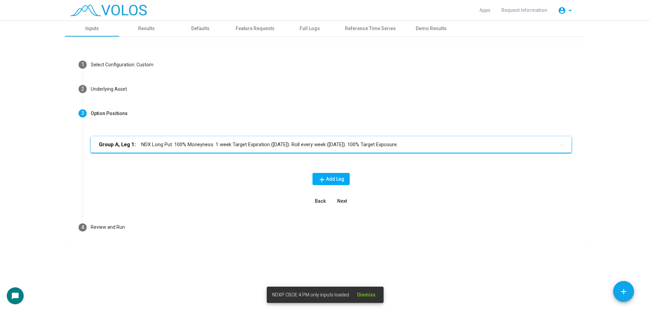
click at [198, 141] on mat-panel-title "Group A, Leg 1: NDX Long Put. 100% Moneyness. 1 week Target Expiration (Friday)…" at bounding box center [327, 145] width 457 height 8
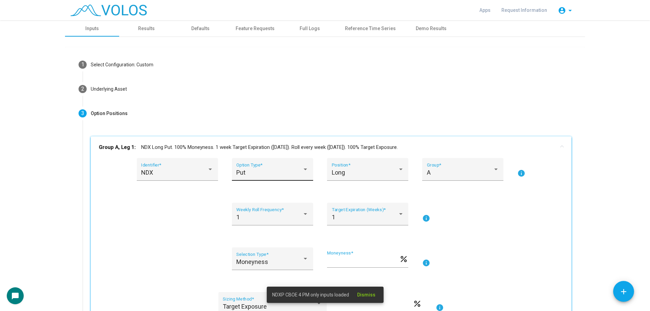
scroll to position [186, 0]
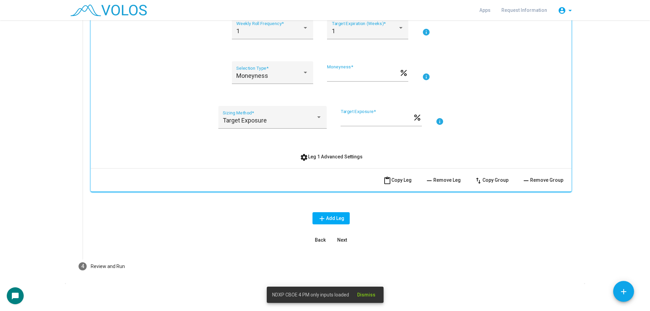
click at [315, 154] on button "settings Leg 1 Advanced Settings" at bounding box center [332, 157] width 74 height 12
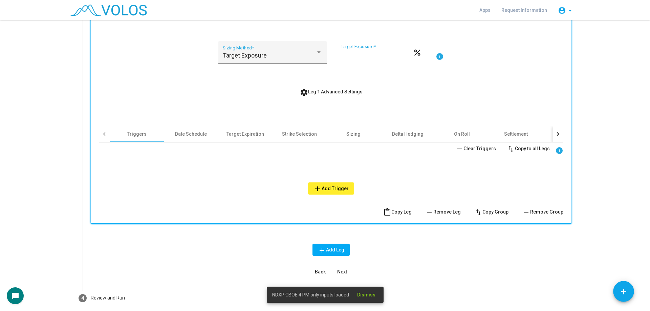
scroll to position [254, 0]
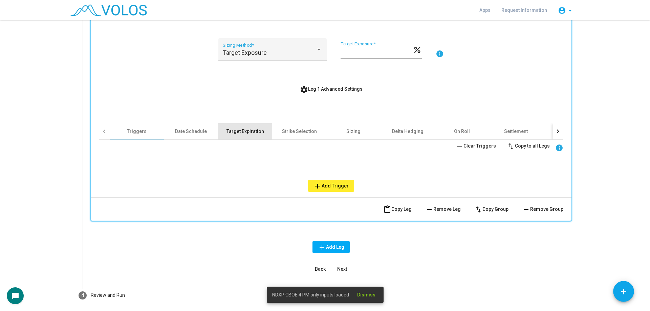
click at [243, 138] on div "Target Expiration" at bounding box center [245, 131] width 54 height 16
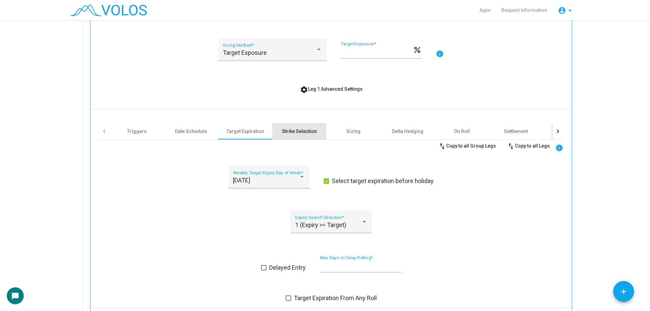
click at [304, 136] on div "Strike Selection" at bounding box center [299, 131] width 54 height 16
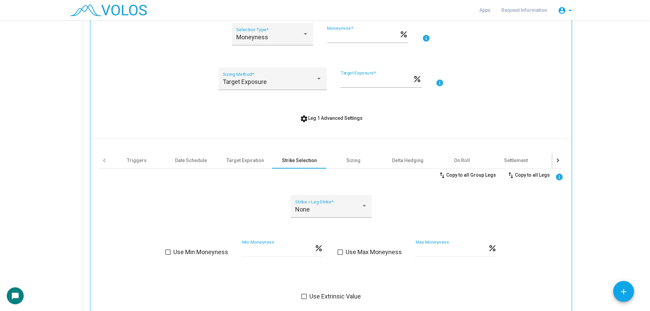
scroll to position [220, 0]
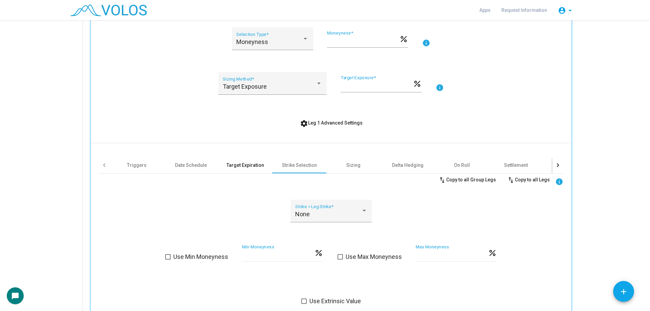
click at [237, 161] on div "Target Expiration" at bounding box center [245, 165] width 54 height 16
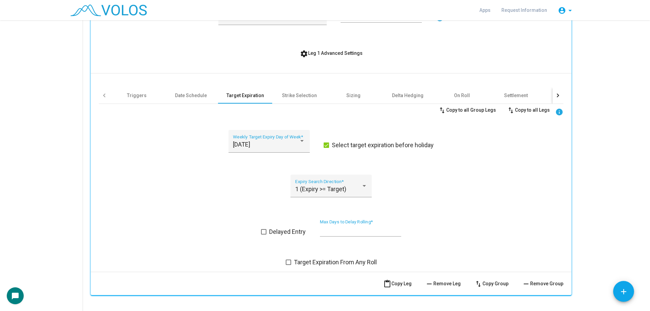
scroll to position [288, 0]
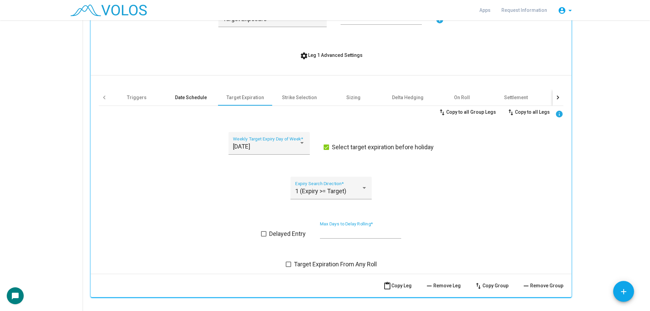
click at [195, 101] on div "Date Schedule" at bounding box center [191, 97] width 54 height 16
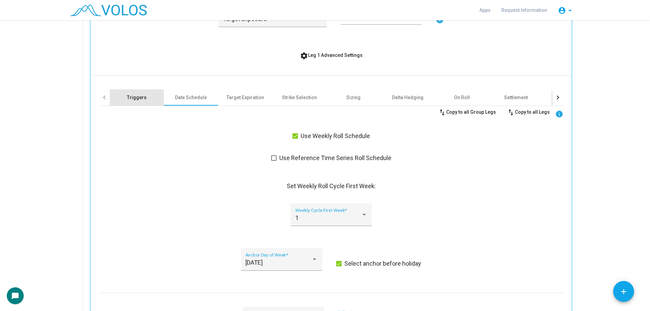
click at [153, 99] on div "Triggers" at bounding box center [137, 97] width 54 height 16
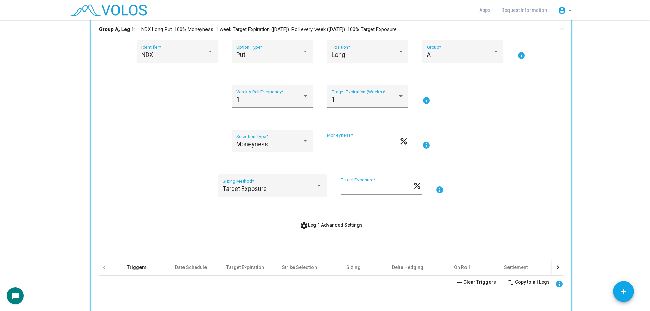
scroll to position [114, 0]
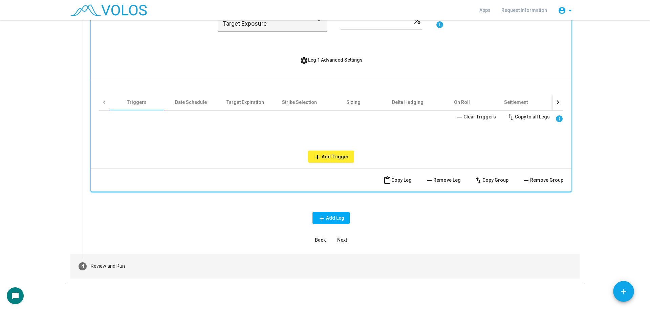
click at [205, 257] on mat-step-header "4 Review and Run" at bounding box center [325, 266] width 510 height 24
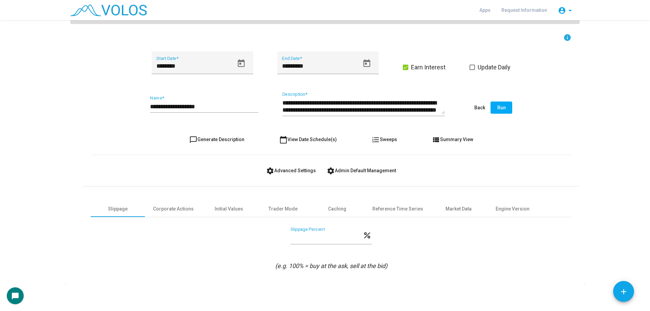
scroll to position [126, 0]
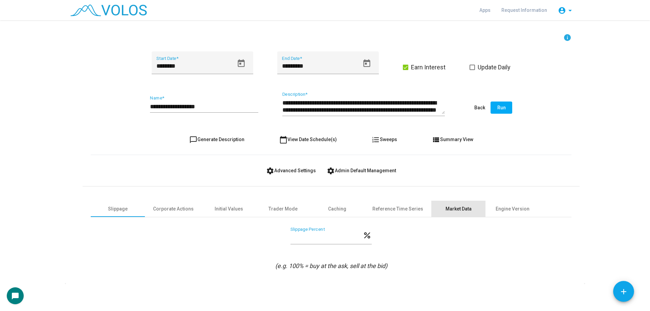
click at [449, 211] on div "Market Data" at bounding box center [459, 209] width 26 height 7
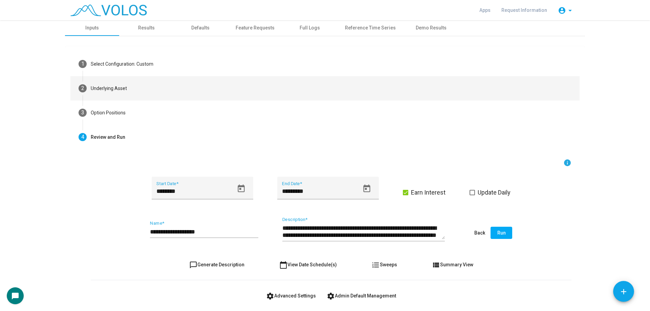
scroll to position [0, 0]
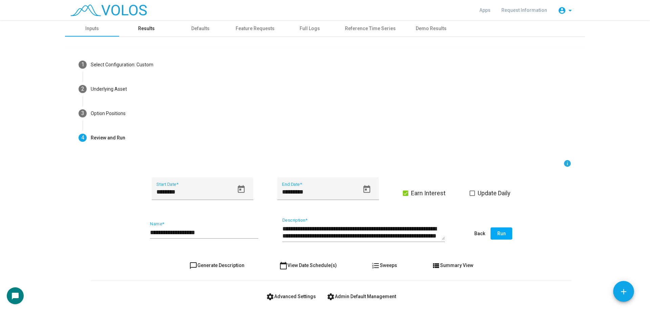
click at [148, 29] on div "Results" at bounding box center [146, 28] width 17 height 7
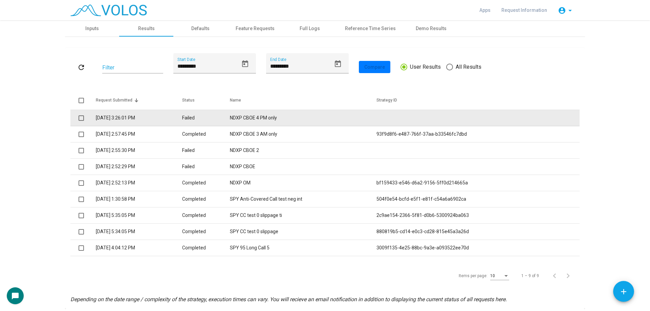
click at [278, 118] on td "NDXP CBOE 4 PM only" at bounding box center [303, 118] width 146 height 16
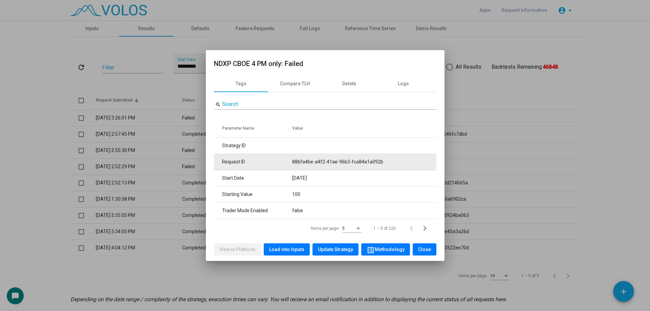
drag, startPoint x: 295, startPoint y: 163, endPoint x: 380, endPoint y: 163, distance: 85.0
click at [380, 163] on td "88bfa4be-a4f2-41ae-96b3-fca84a1a092b" at bounding box center [364, 162] width 144 height 16
copy td "88bfa4be-a4f2-41ae-96b3-fca84a1a092b"
click at [100, 28] on div at bounding box center [325, 155] width 650 height 311
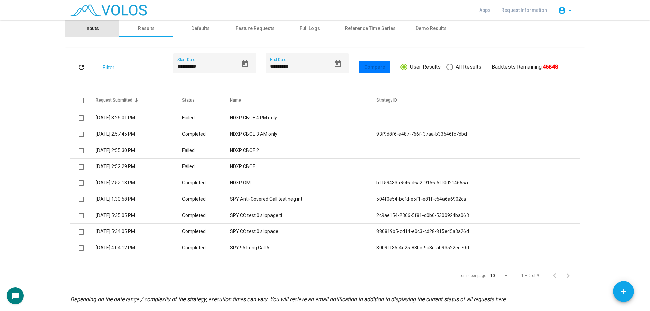
click at [93, 27] on div "Inputs" at bounding box center [92, 28] width 14 height 7
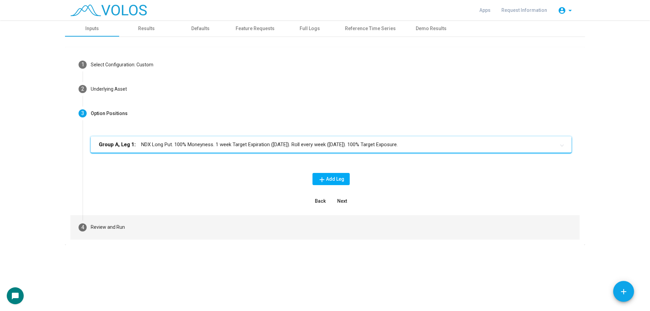
click at [126, 231] on mat-step-header "4 Review and Run" at bounding box center [325, 227] width 510 height 24
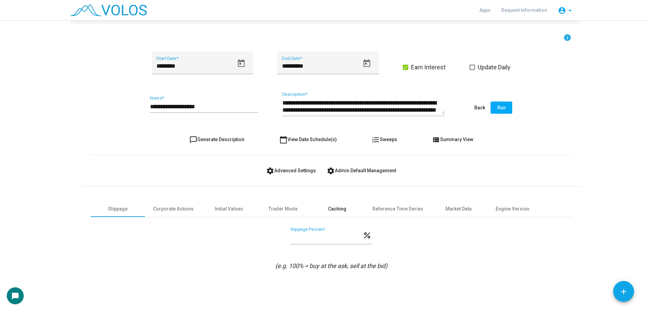
click at [335, 217] on div "Caching" at bounding box center [337, 209] width 54 height 16
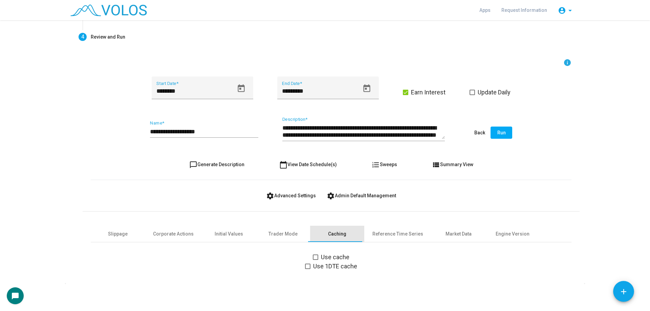
scroll to position [101, 0]
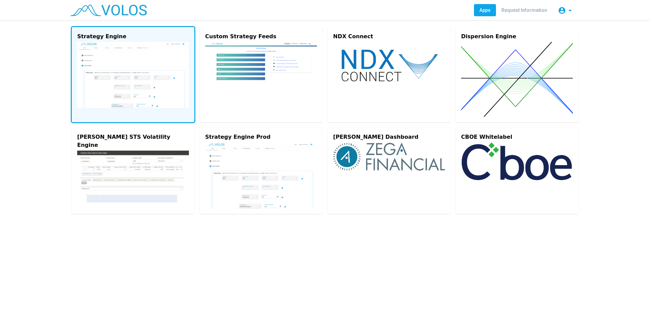
click at [163, 79] on img at bounding box center [133, 75] width 112 height 66
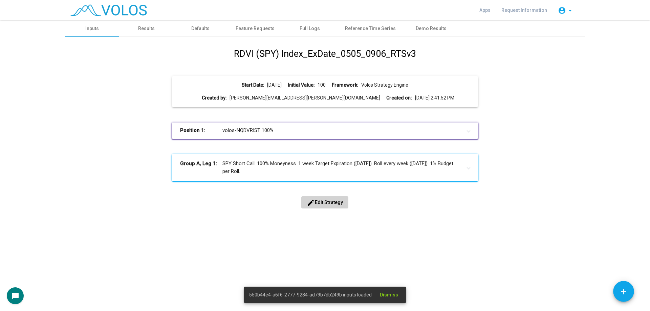
click at [339, 201] on span "edit Edit Strategy" at bounding box center [325, 202] width 36 height 5
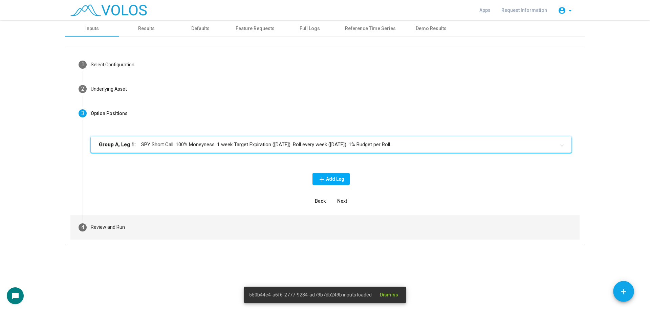
click at [218, 229] on mat-step-header "4 Review and Run" at bounding box center [325, 227] width 510 height 24
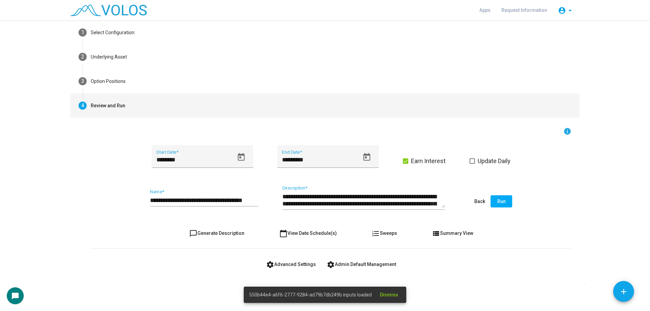
click at [297, 266] on span "settings Advanced Settings" at bounding box center [291, 264] width 50 height 5
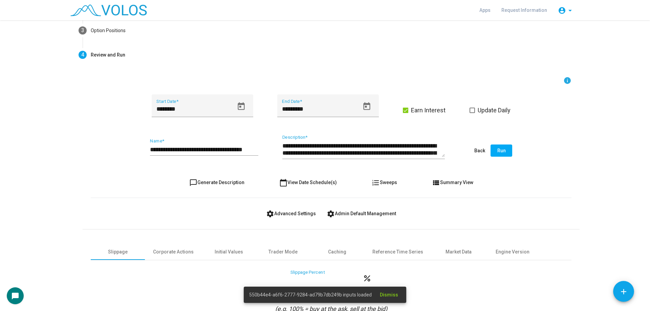
scroll to position [126, 0]
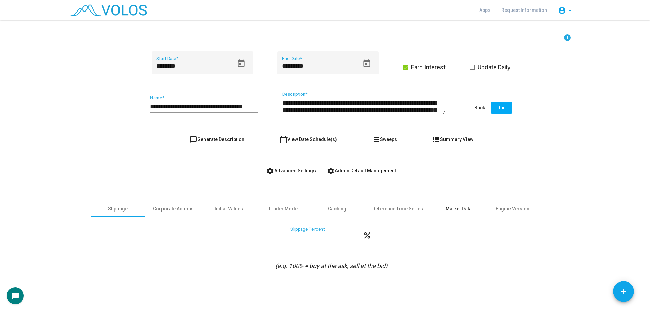
click at [462, 203] on div "Market Data" at bounding box center [459, 209] width 54 height 16
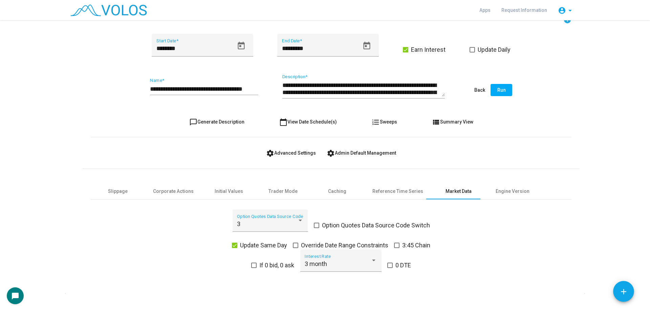
scroll to position [153, 0]
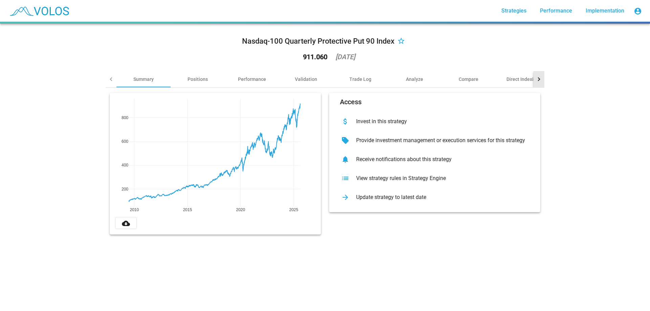
click at [536, 82] on div at bounding box center [539, 79] width 11 height 16
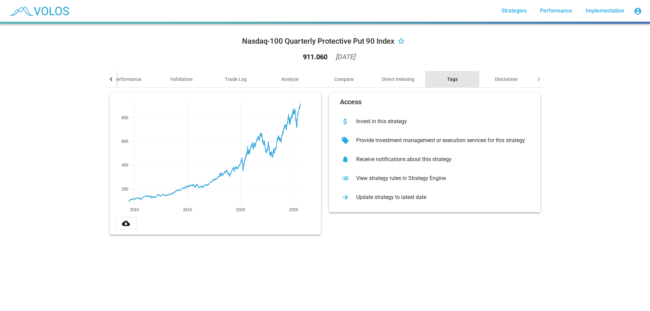
click at [460, 79] on div "Tags" at bounding box center [453, 79] width 54 height 16
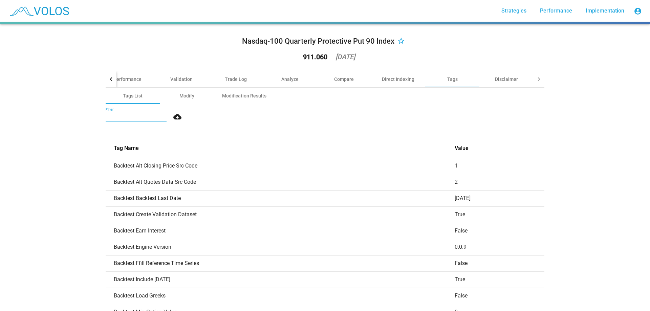
click at [133, 116] on input "Filter" at bounding box center [136, 116] width 61 height 5
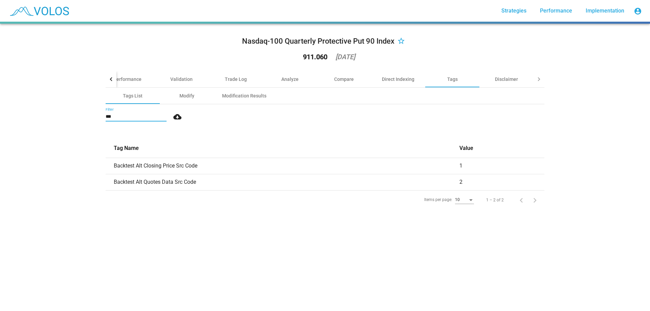
type input "***"
click at [181, 81] on div "Validation" at bounding box center [181, 79] width 22 height 7
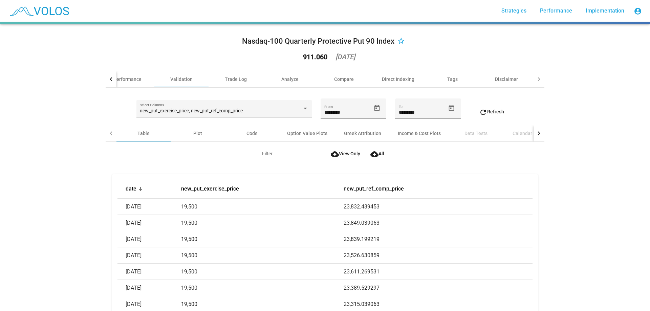
click at [210, 111] on span "new_put_exercise_price, new_put_ref_comp_price" at bounding box center [191, 110] width 103 height 5
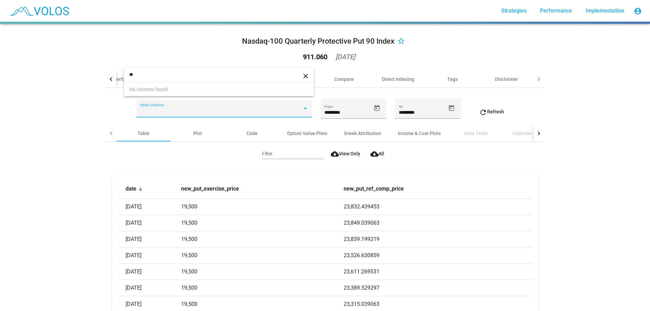
type input "*"
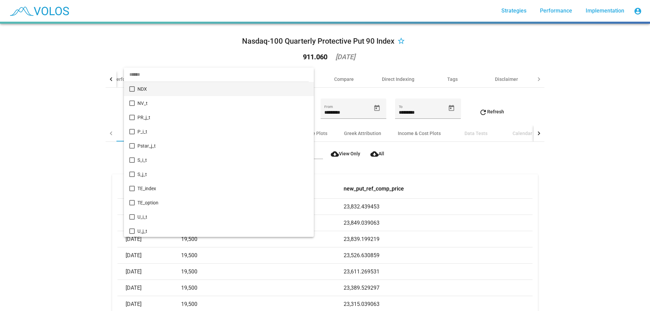
click at [566, 147] on div at bounding box center [325, 155] width 650 height 311
